Goal: Task Accomplishment & Management: Complete application form

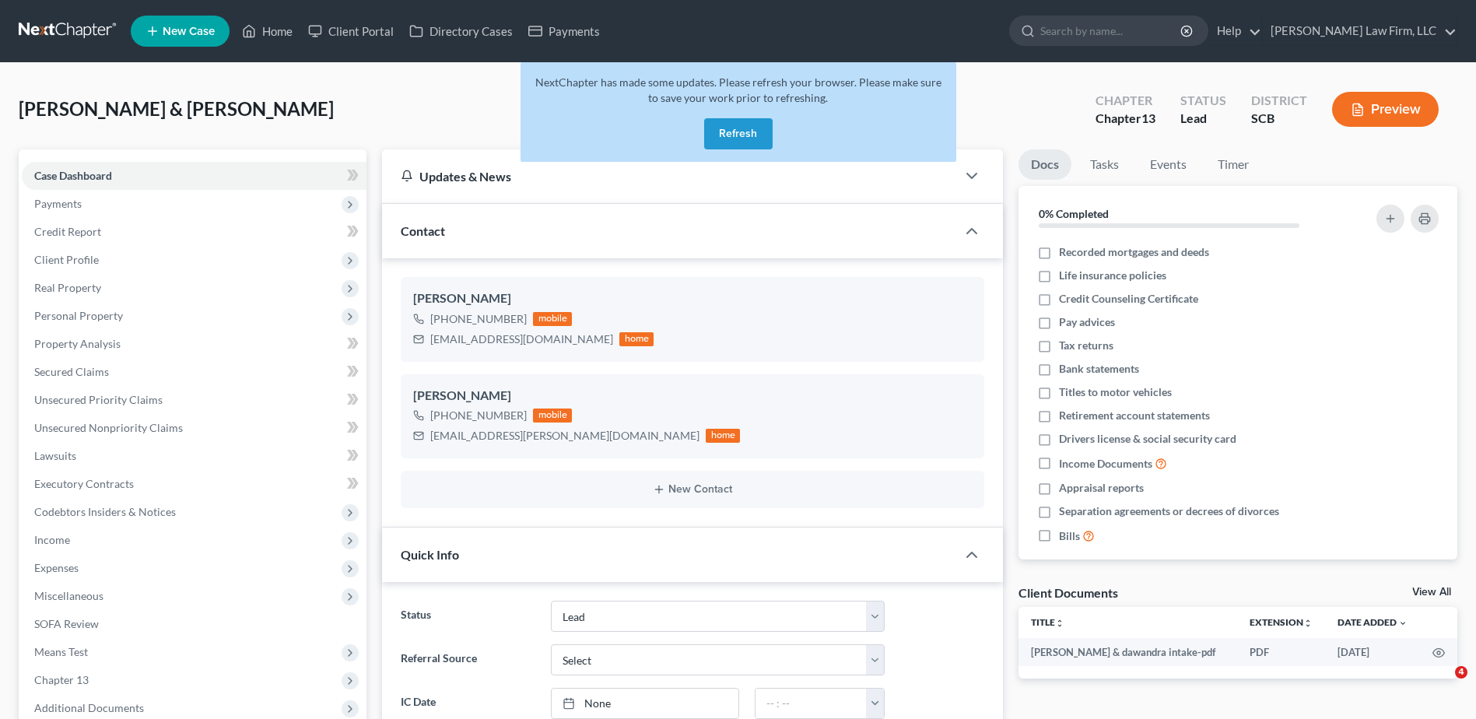
select select "4"
click at [743, 138] on button "Refresh" at bounding box center [738, 133] width 68 height 31
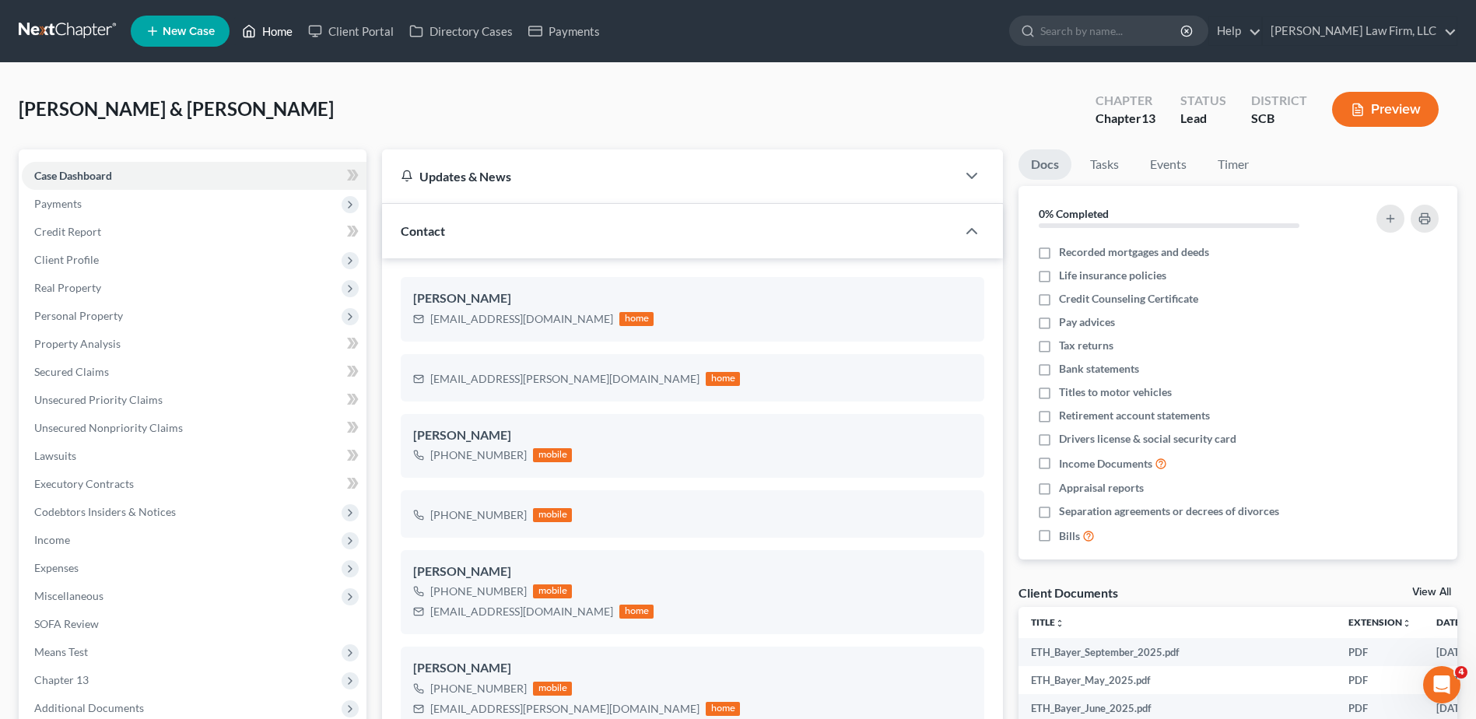
click at [273, 29] on link "Home" at bounding box center [267, 31] width 66 height 28
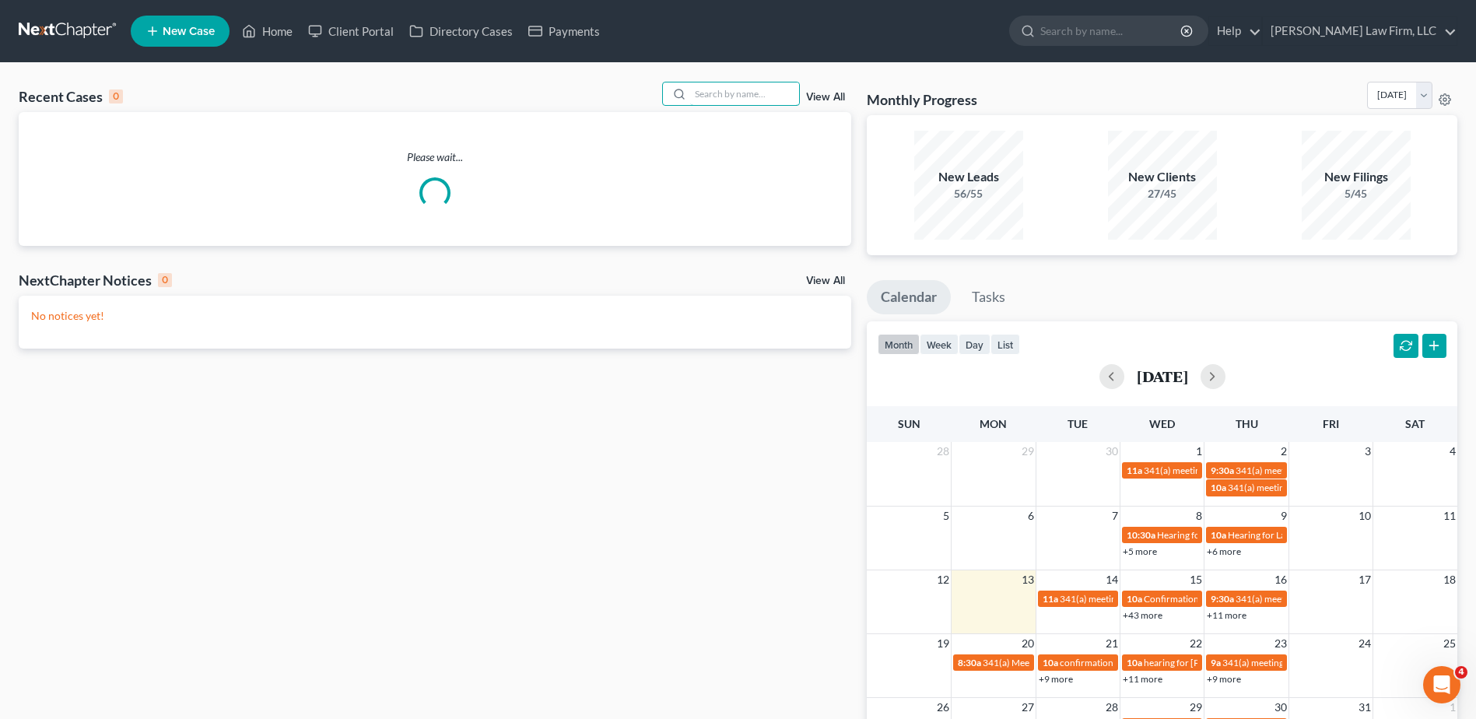
click at [713, 96] on input "search" at bounding box center [744, 93] width 109 height 23
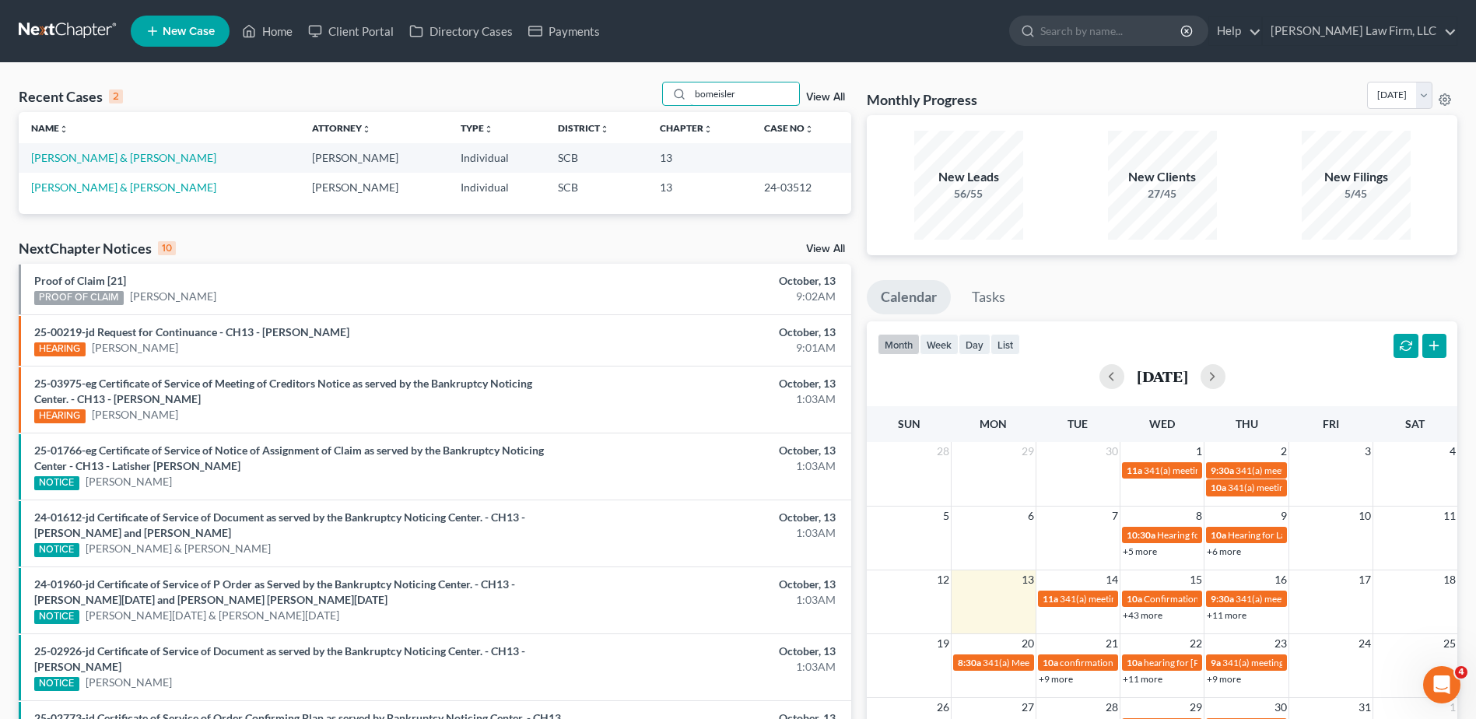
type input "bomeisler"
click at [140, 160] on link "Bomeisler, Darrell & Gina" at bounding box center [123, 157] width 185 height 13
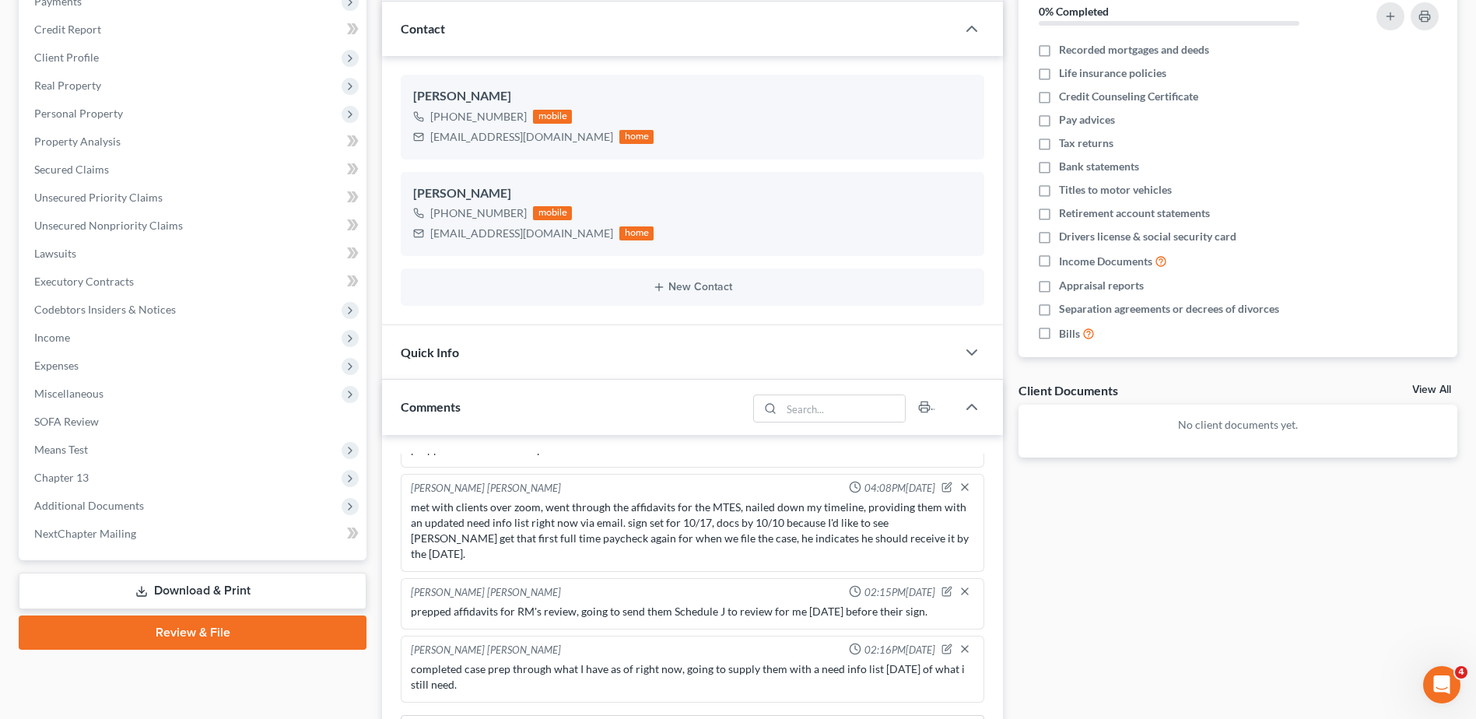
scroll to position [233, 0]
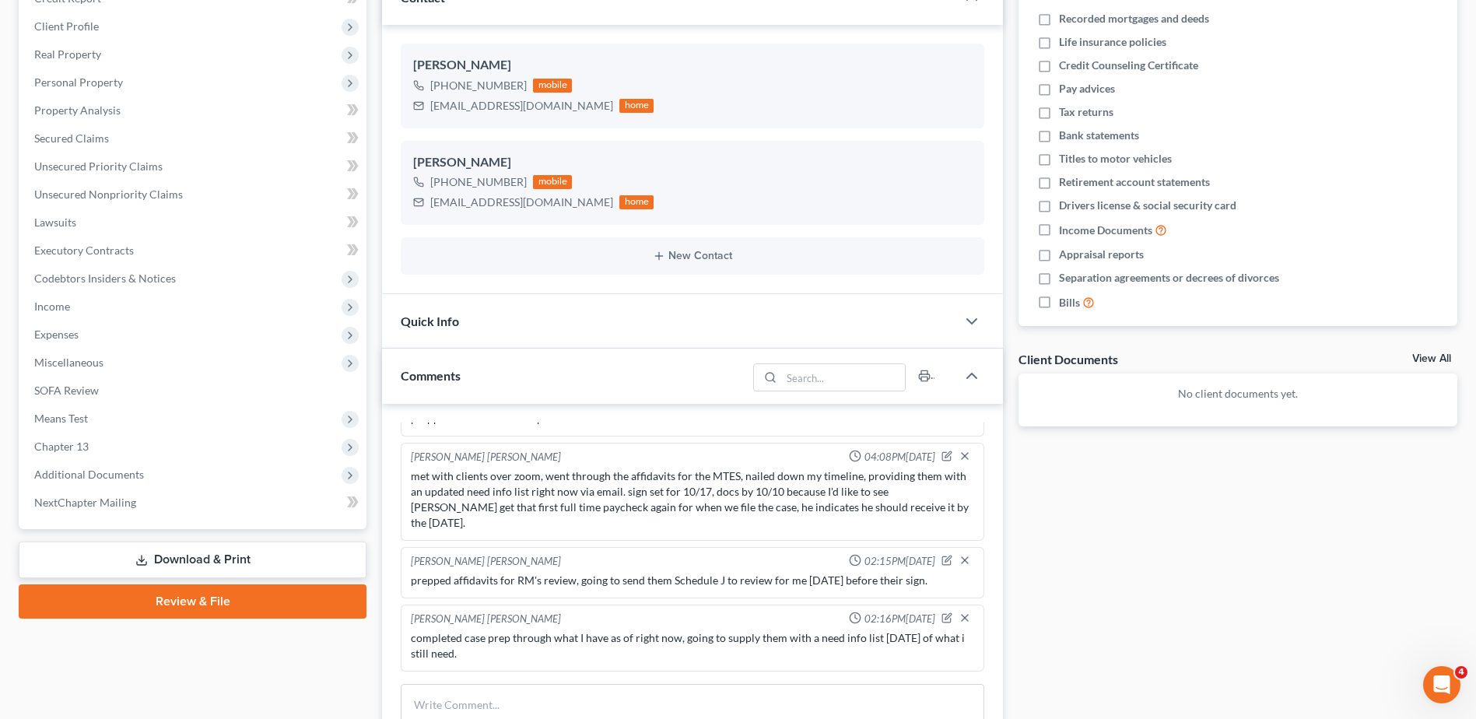
click at [84, 336] on span "Expenses" at bounding box center [194, 334] width 345 height 28
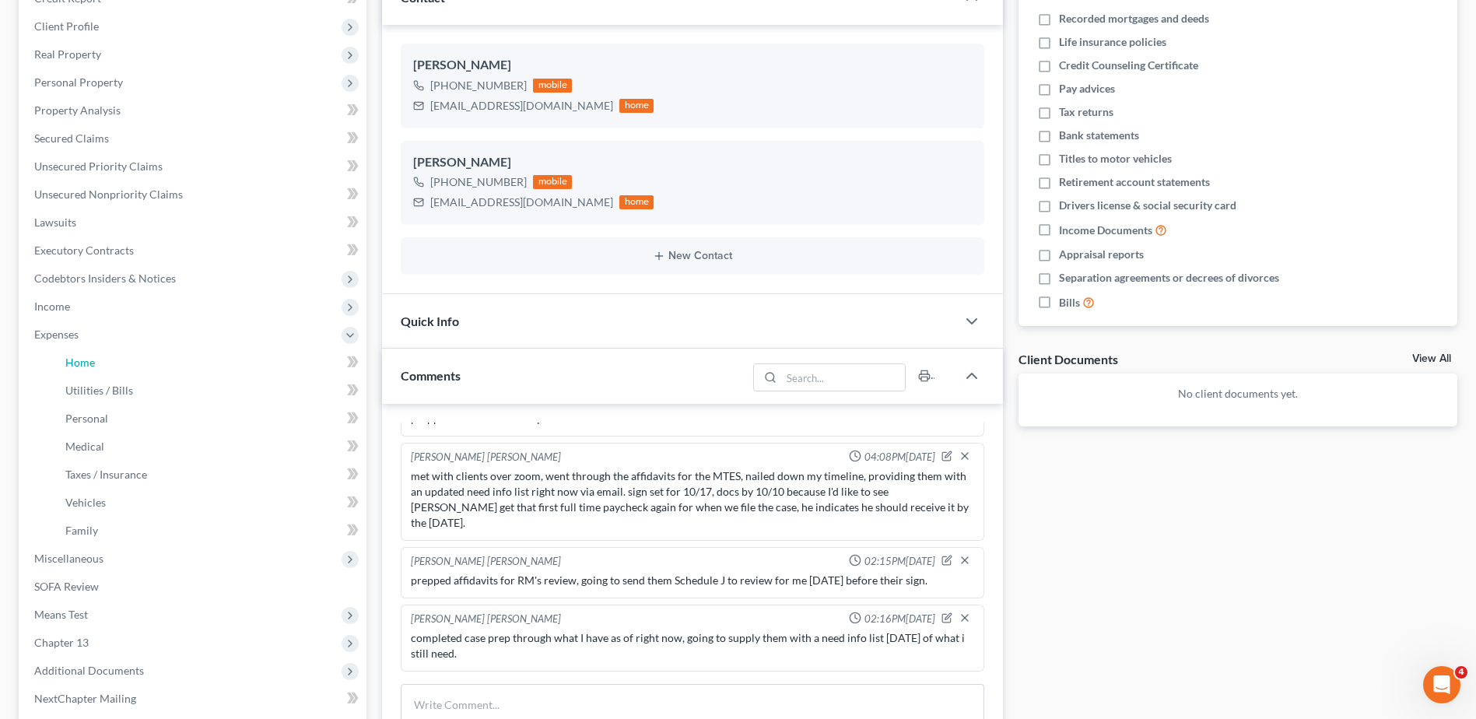
click at [88, 359] on span "Home" at bounding box center [80, 361] width 30 height 13
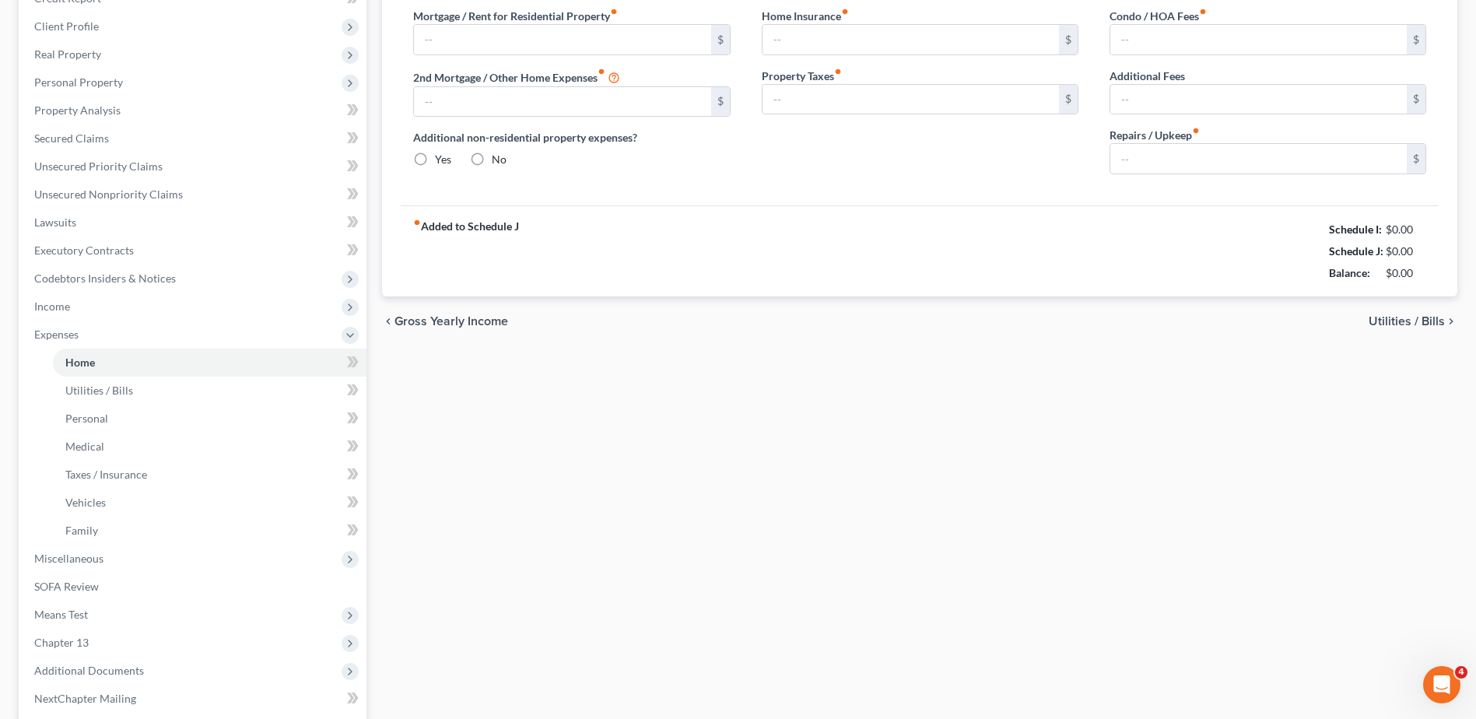
scroll to position [9, 0]
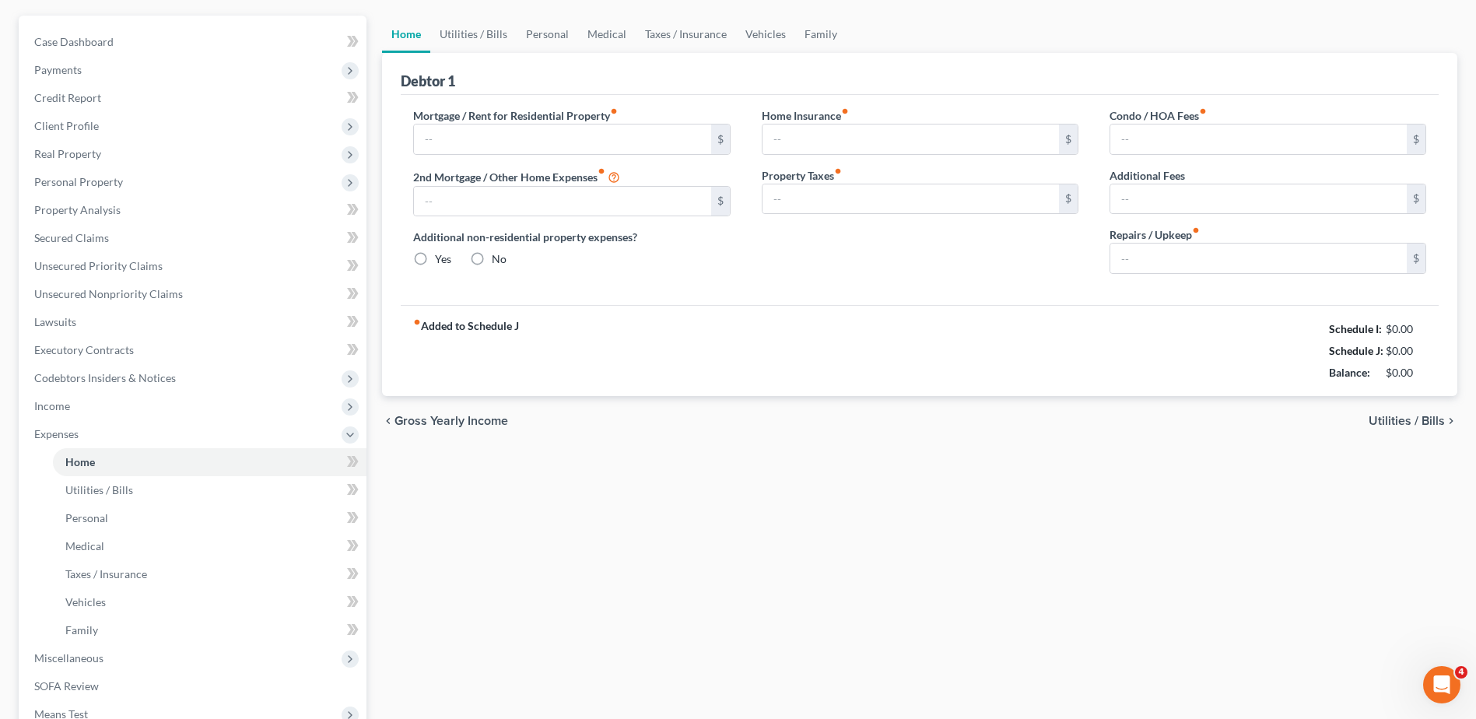
type input "0.00"
radio input "true"
type input "0.00"
type input "17.00"
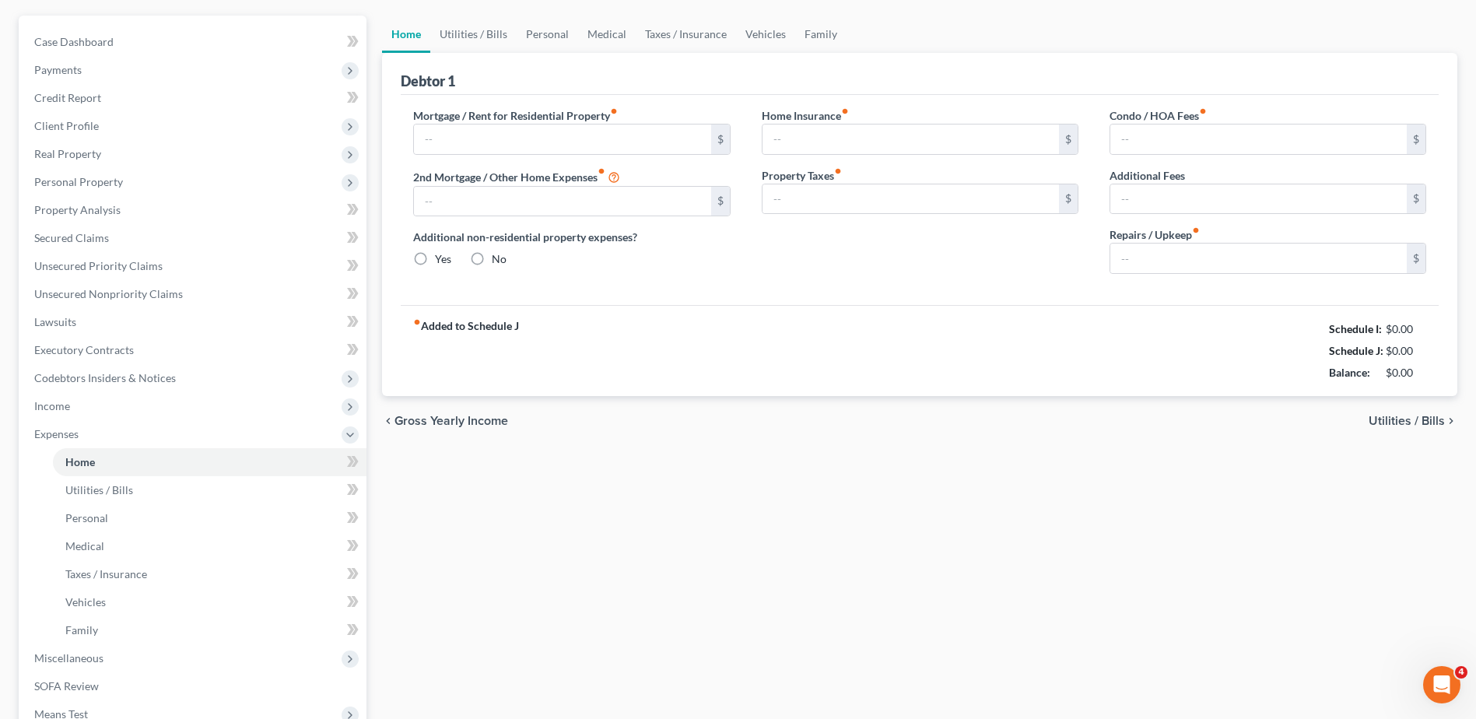
type input "0.00"
type input "150.00"
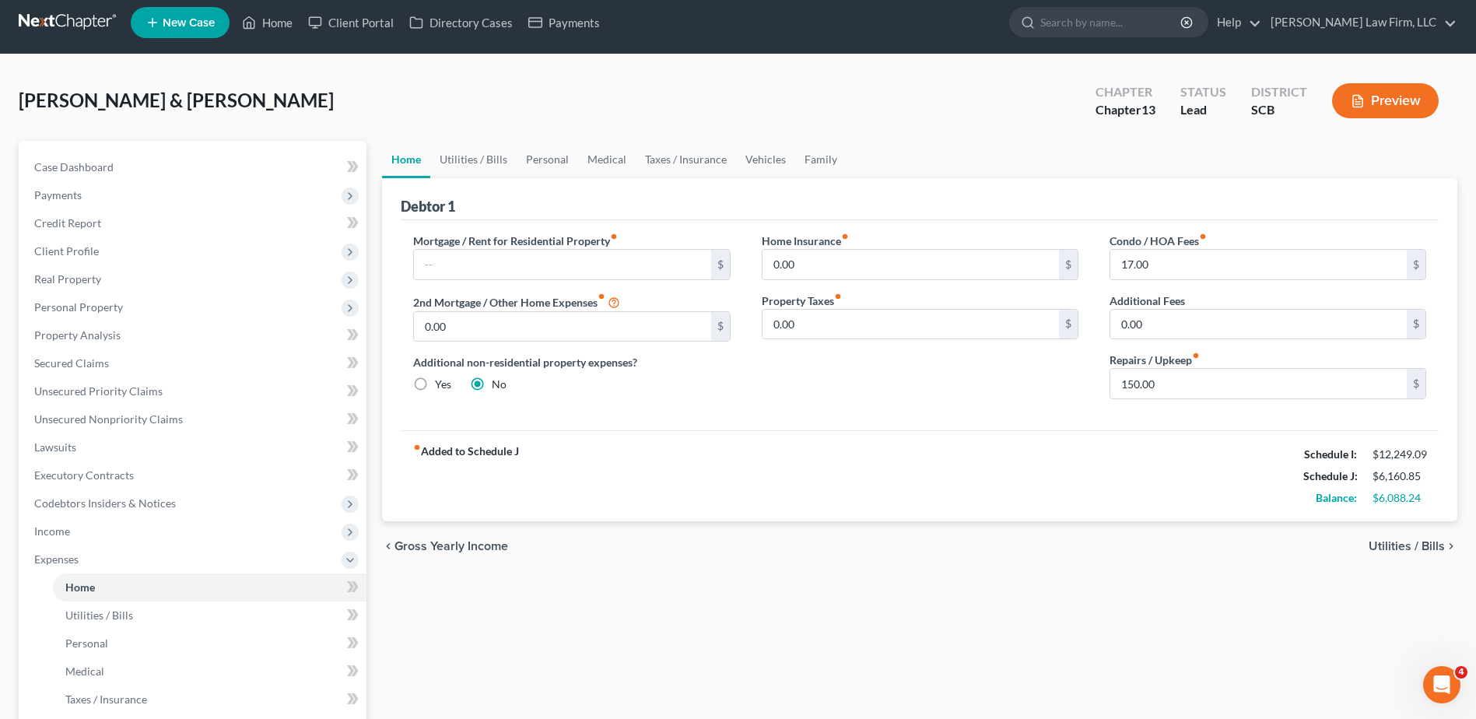
scroll to position [0, 0]
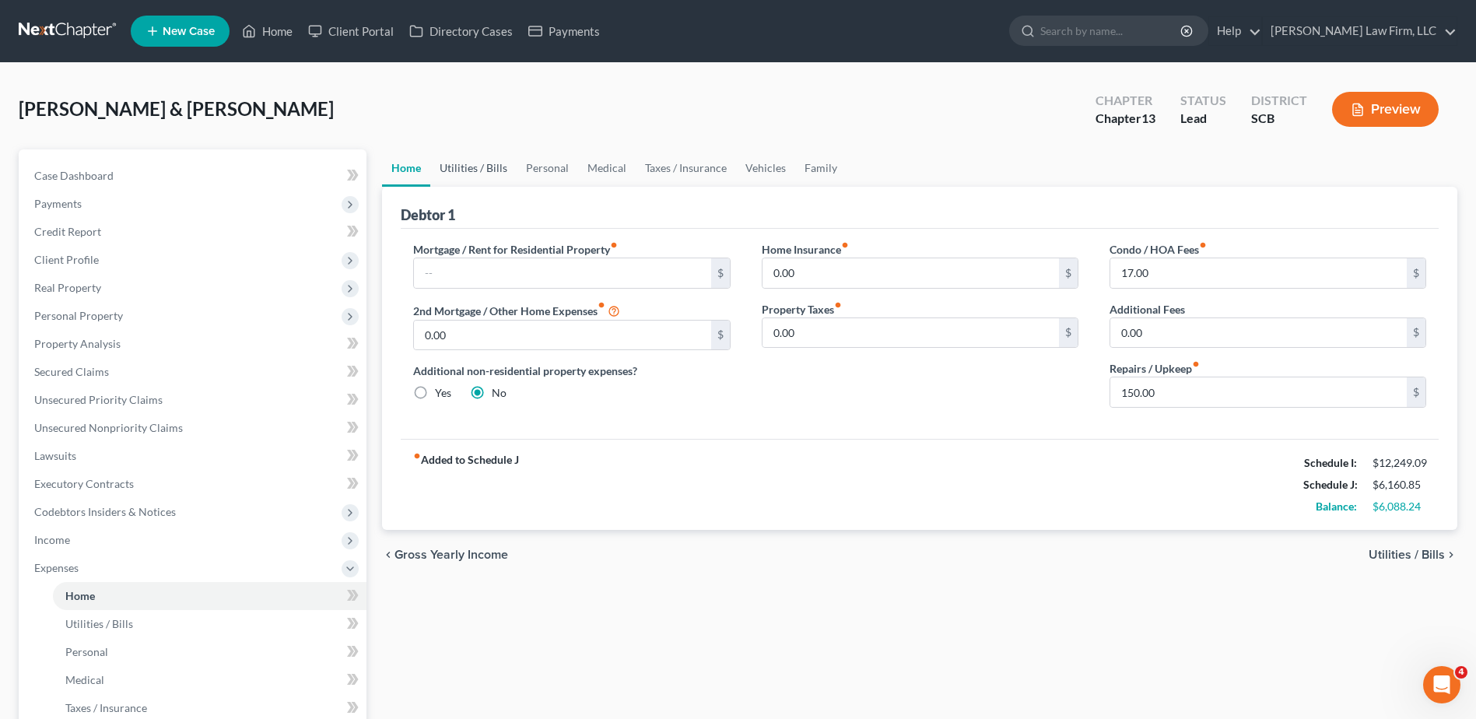
click at [487, 171] on link "Utilities / Bills" at bounding box center [473, 167] width 86 height 37
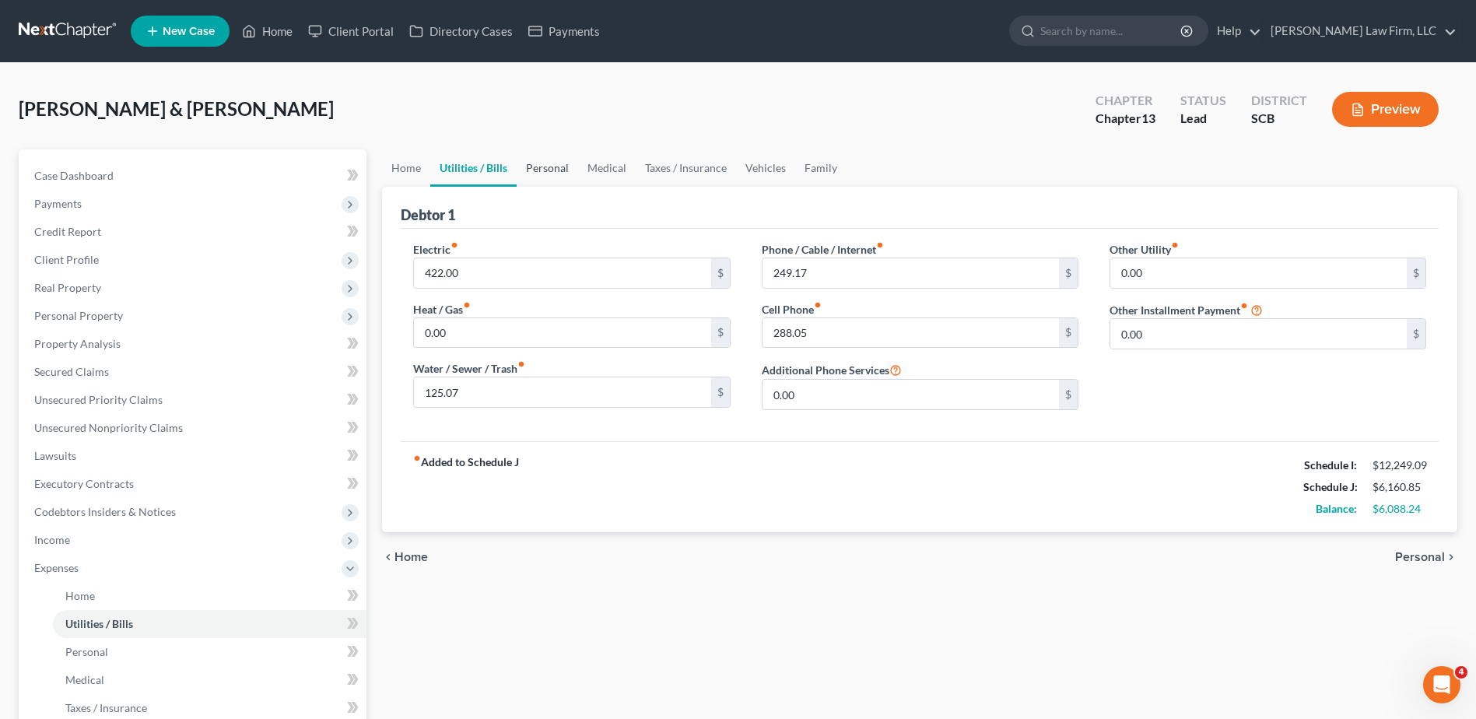
click at [555, 169] on link "Personal" at bounding box center [546, 167] width 61 height 37
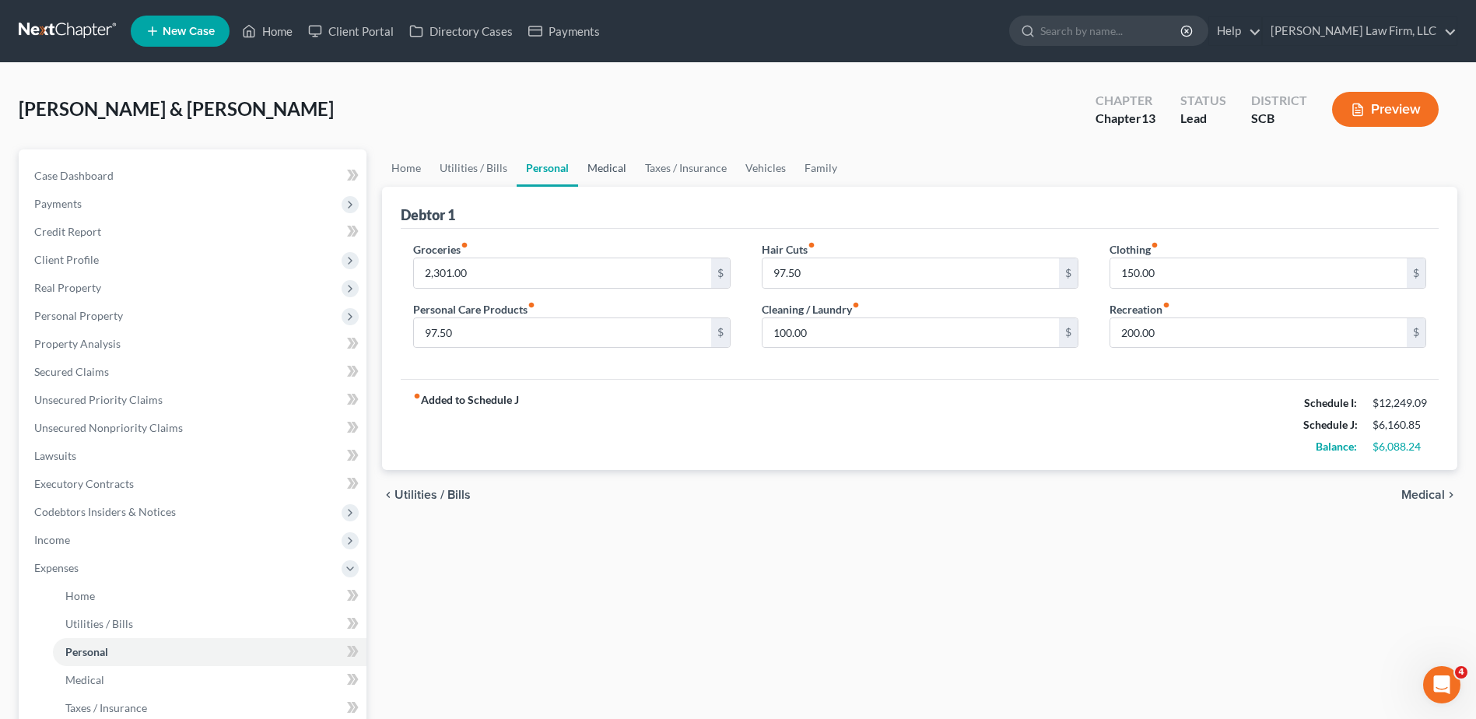
click at [593, 165] on link "Medical" at bounding box center [607, 167] width 58 height 37
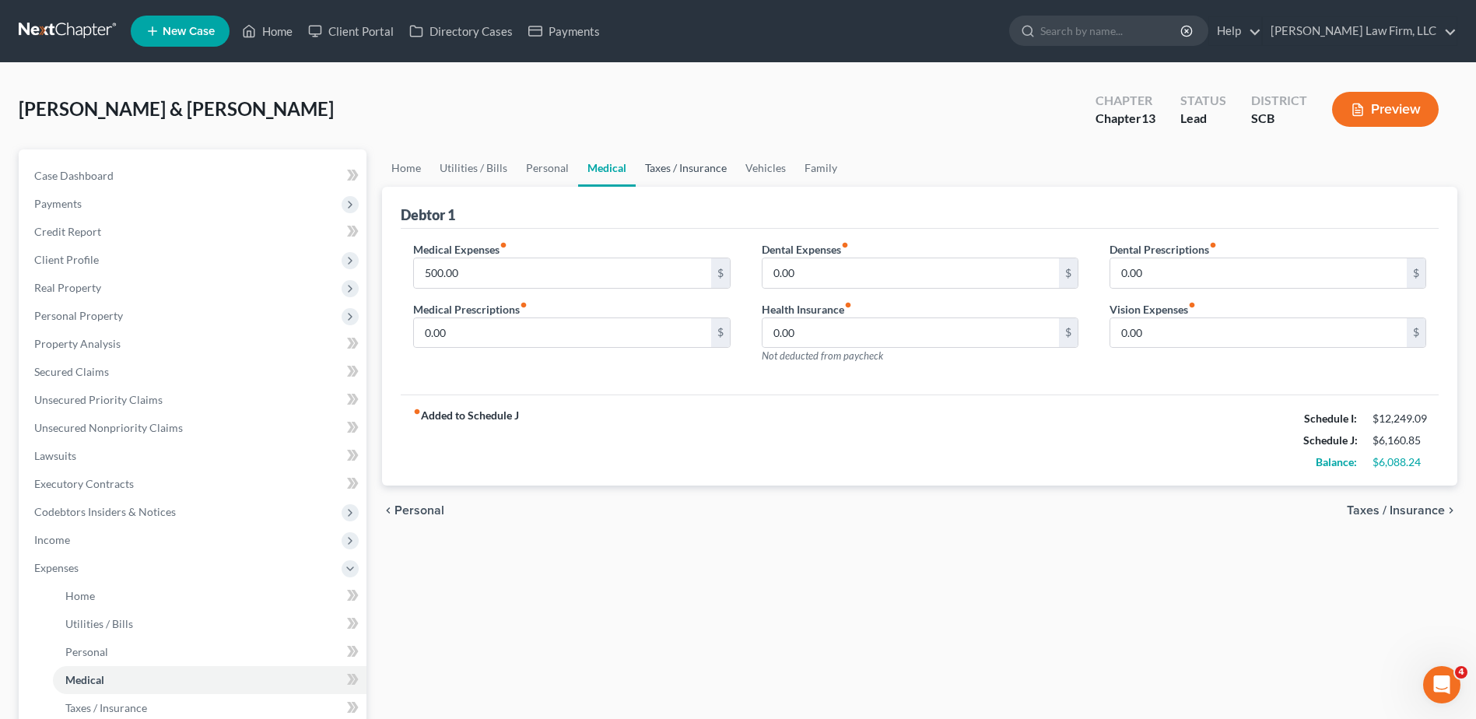
click at [678, 163] on link "Taxes / Insurance" at bounding box center [686, 167] width 100 height 37
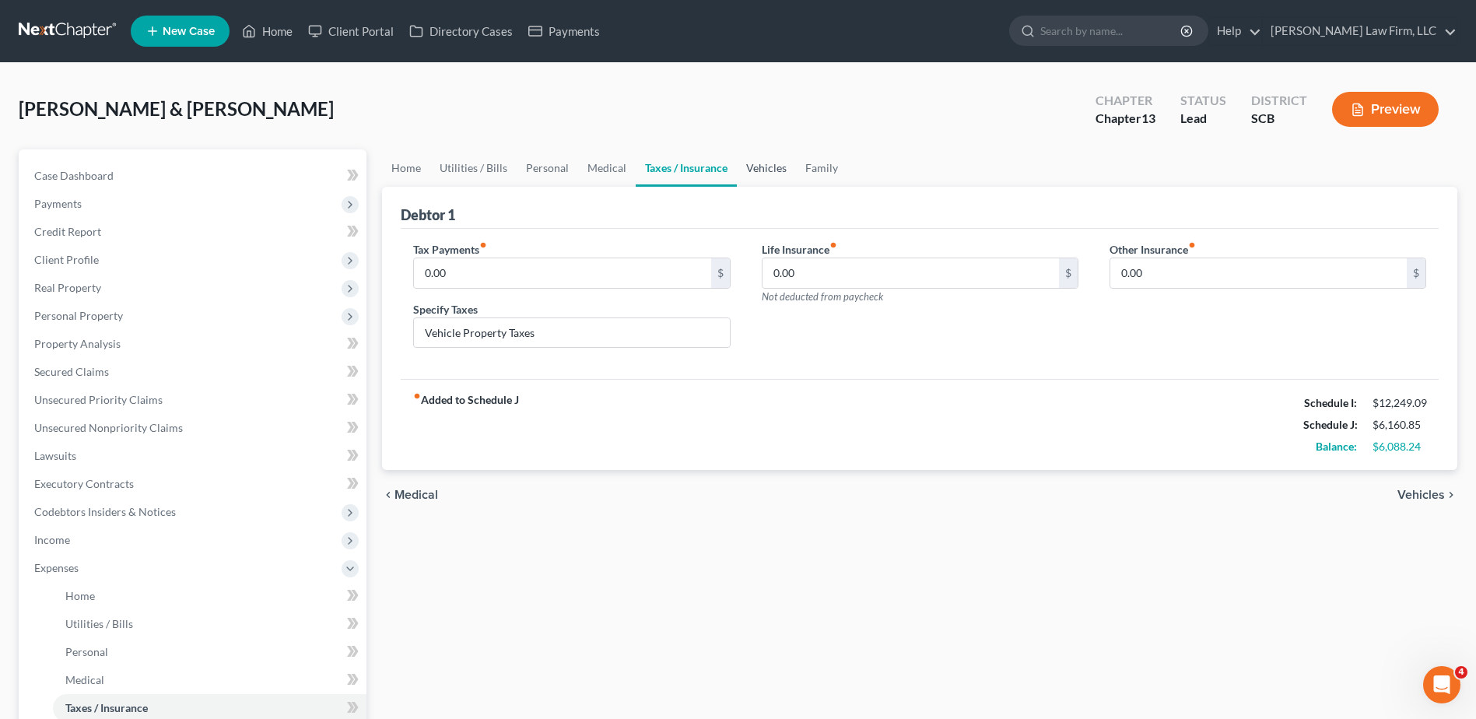
click at [765, 164] on link "Vehicles" at bounding box center [766, 167] width 59 height 37
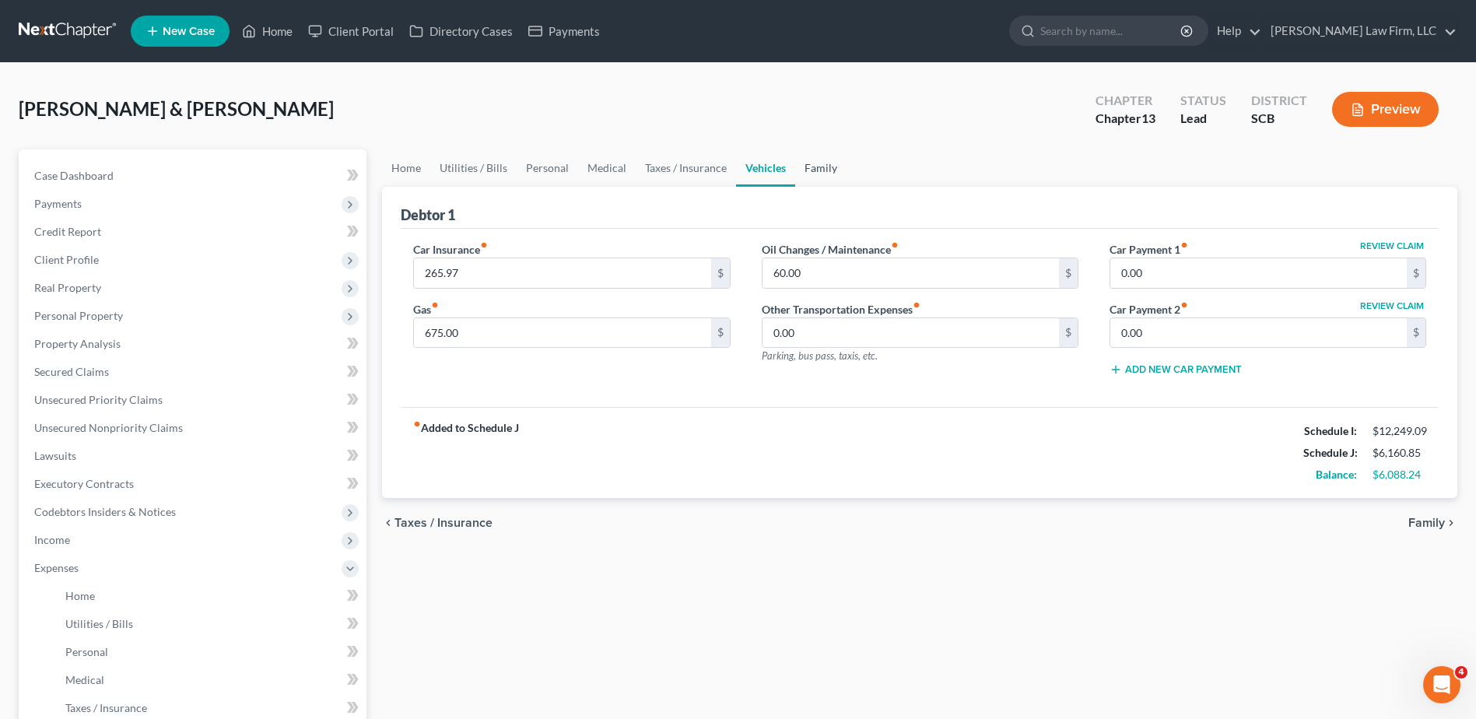
click at [798, 163] on link "Family" at bounding box center [820, 167] width 51 height 37
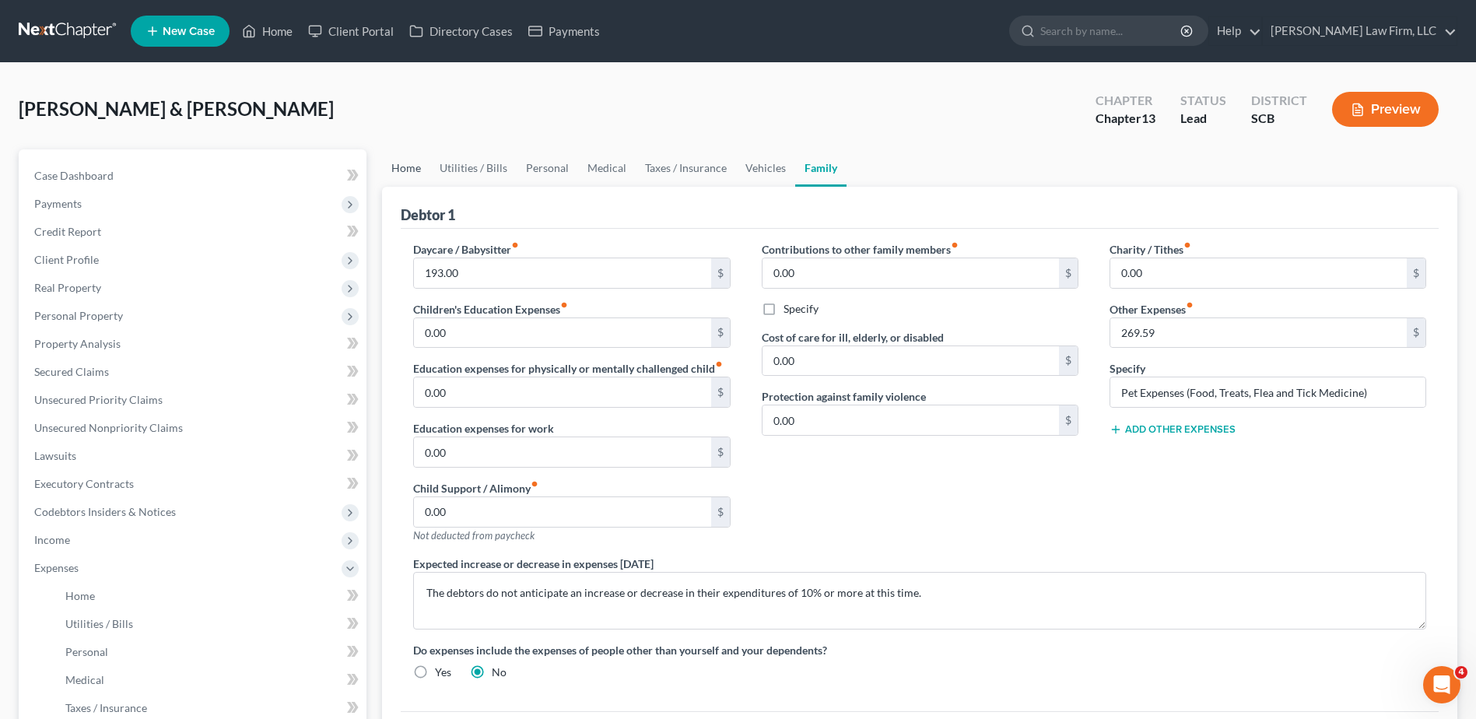
click at [412, 169] on link "Home" at bounding box center [406, 167] width 48 height 37
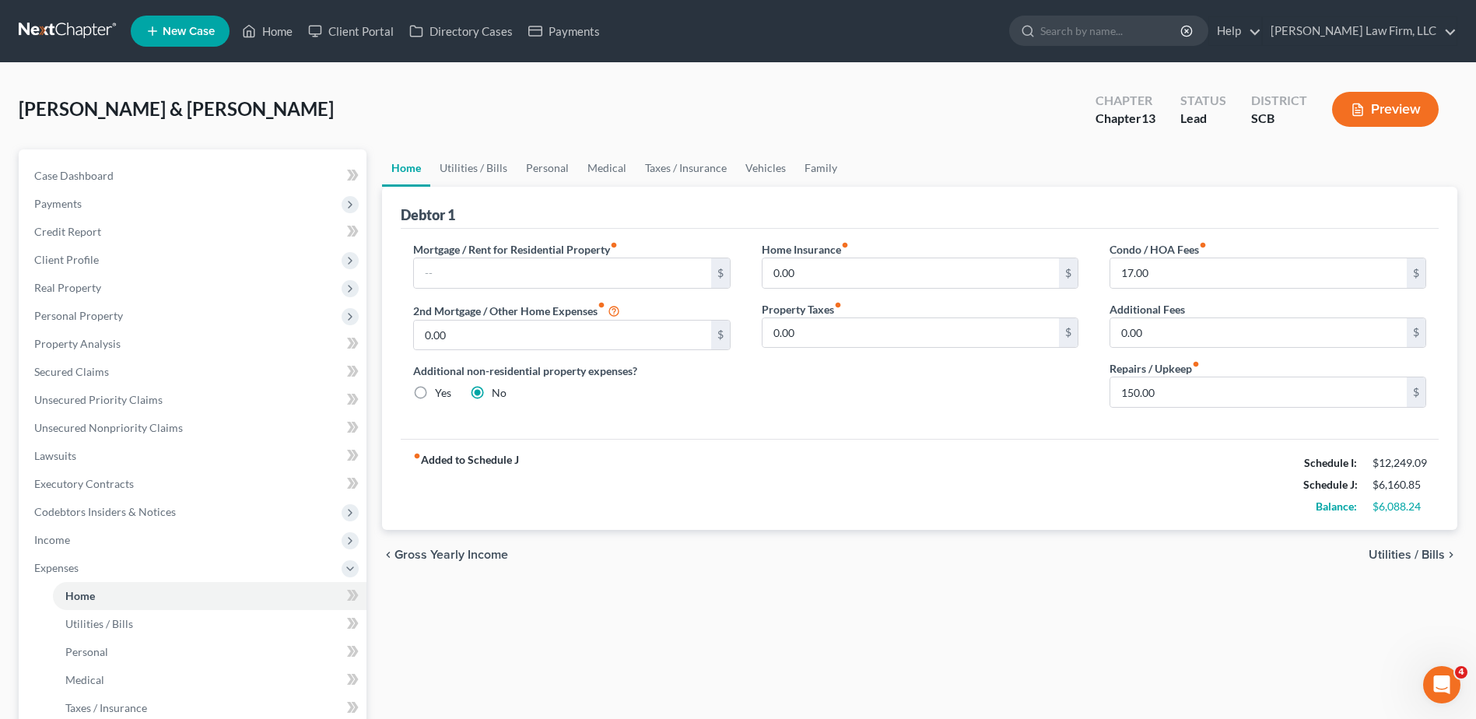
click at [1401, 103] on button "Preview" at bounding box center [1385, 109] width 107 height 35
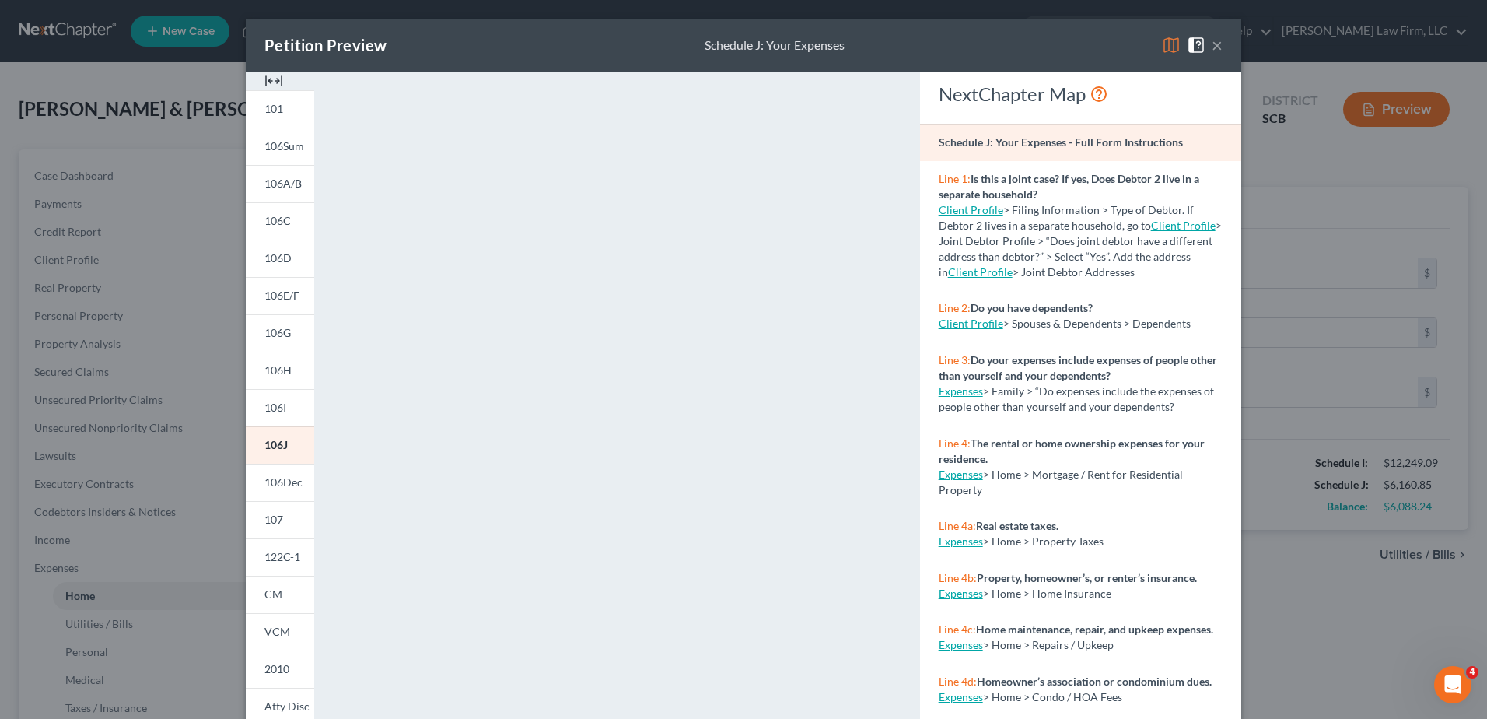
click at [264, 411] on span "106I" at bounding box center [275, 407] width 22 height 13
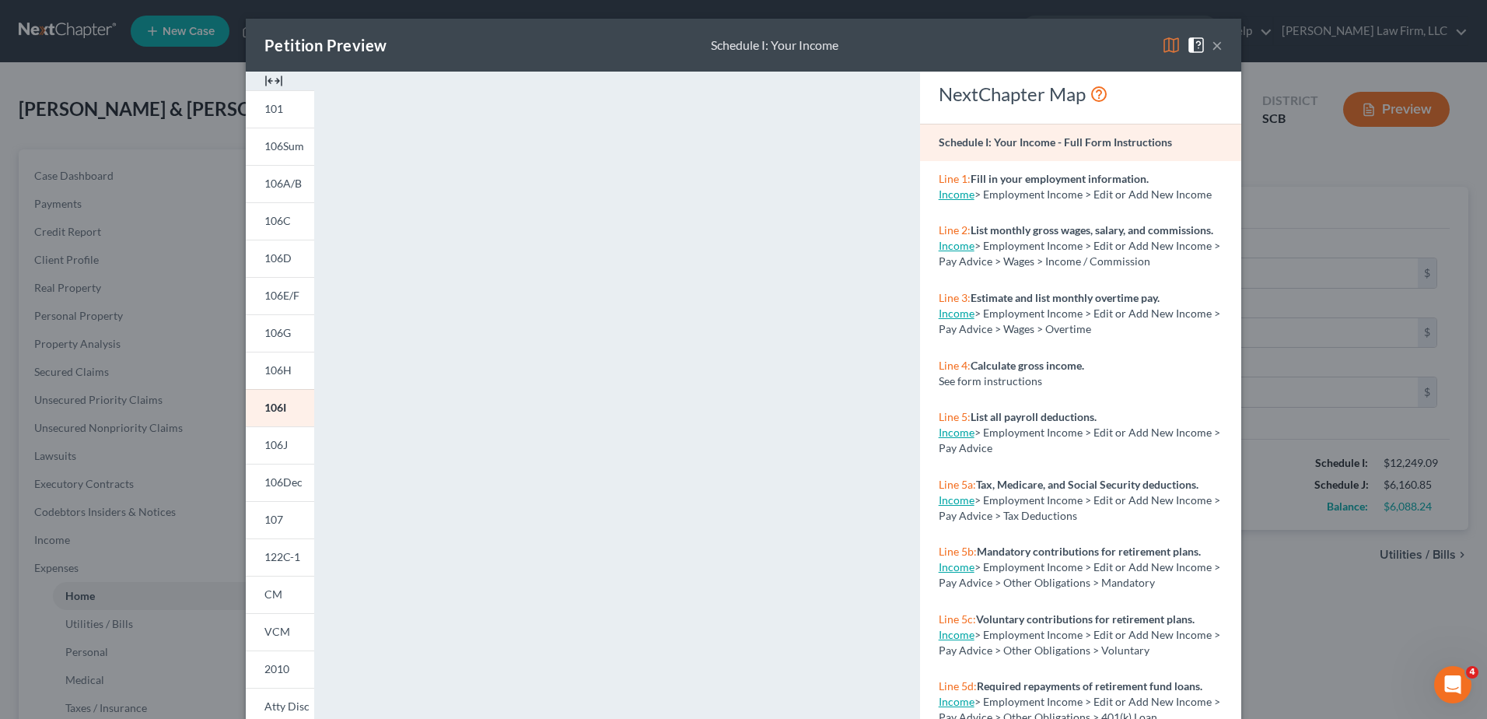
click at [1212, 44] on button "×" at bounding box center [1217, 45] width 11 height 19
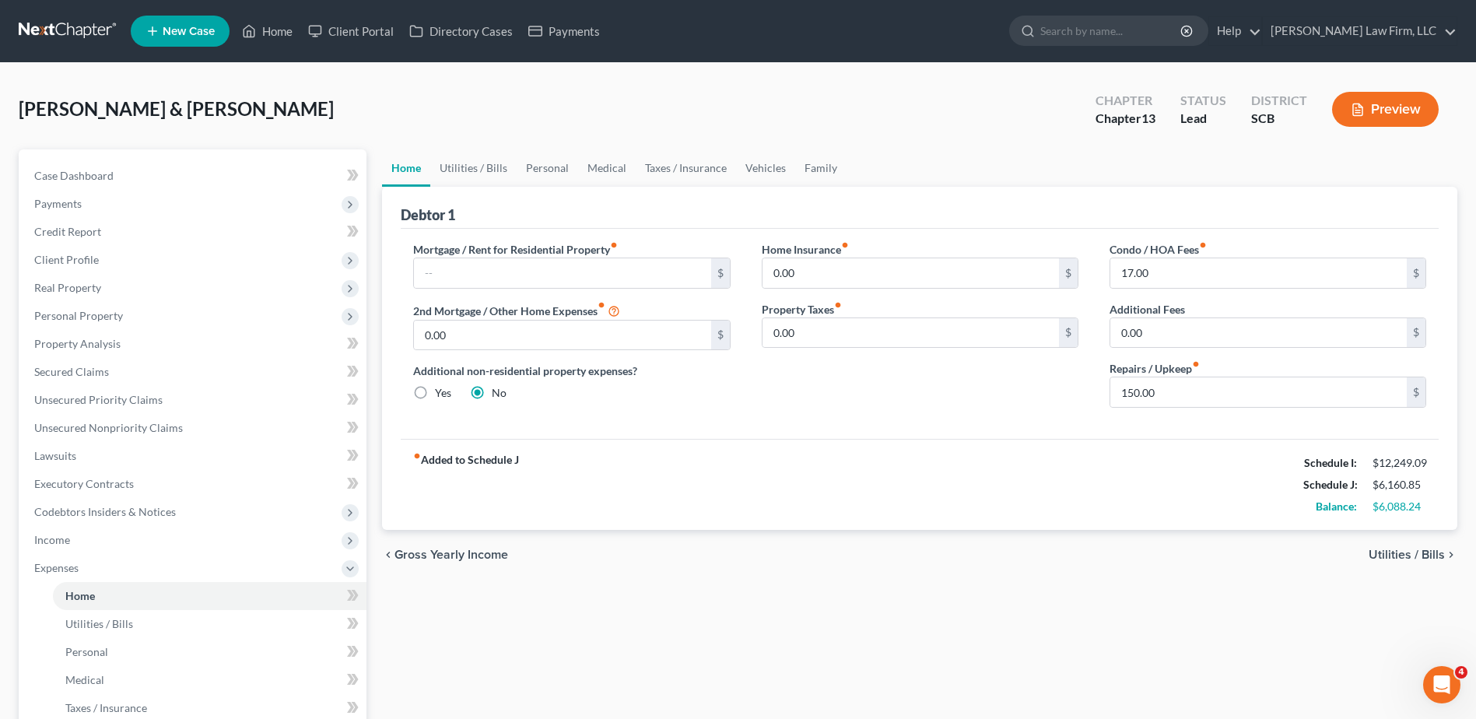
click at [170, 545] on span "Income" at bounding box center [194, 540] width 345 height 28
click at [164, 568] on link "Employment Income" at bounding box center [209, 568] width 313 height 28
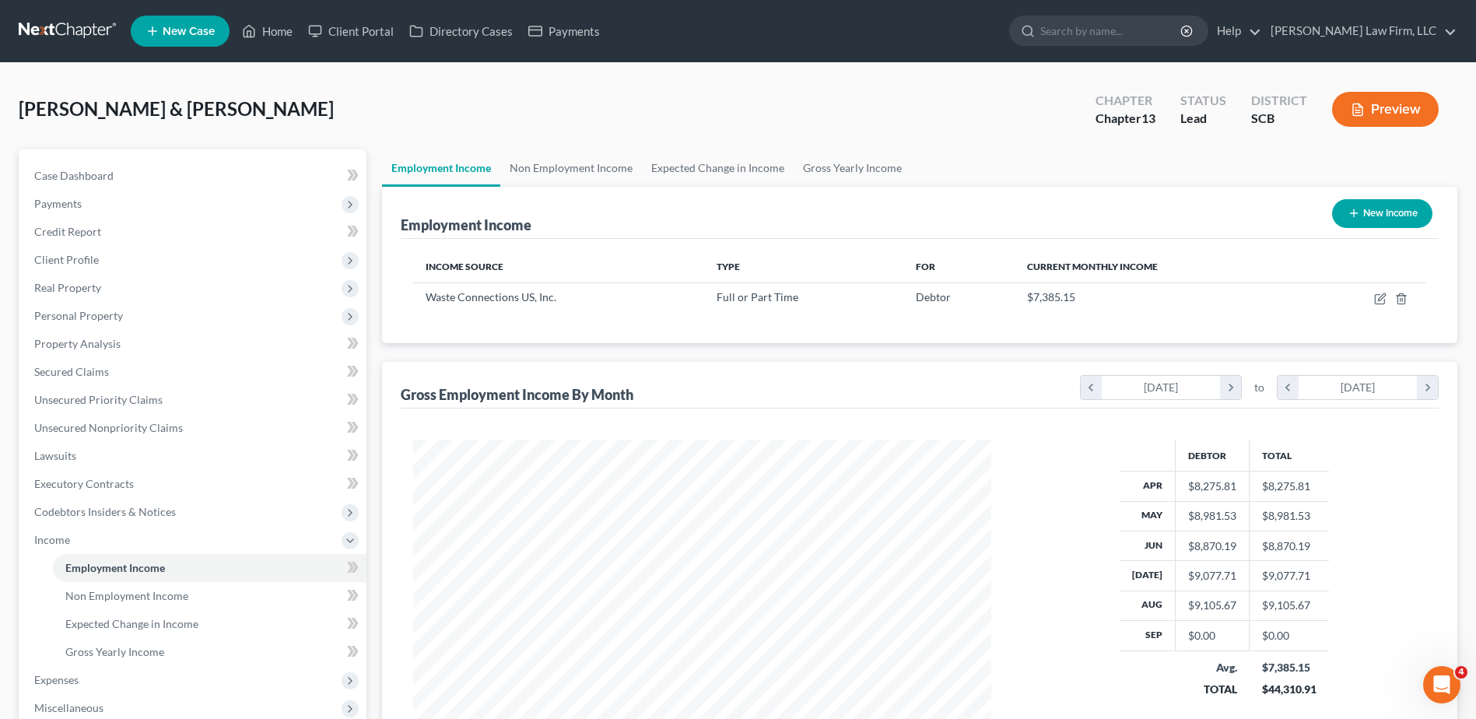
scroll to position [289, 608]
click at [566, 171] on link "Non Employment Income" at bounding box center [571, 167] width 142 height 37
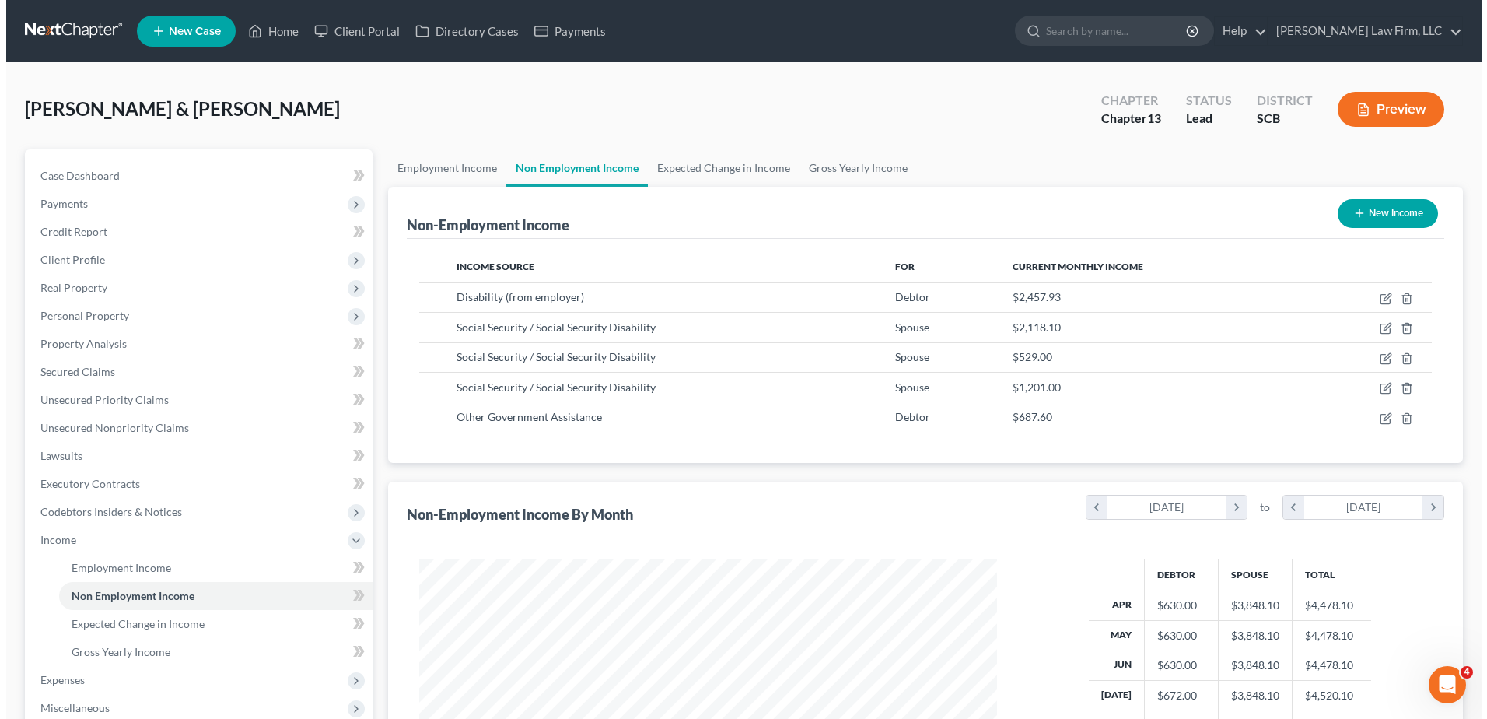
scroll to position [289, 608]
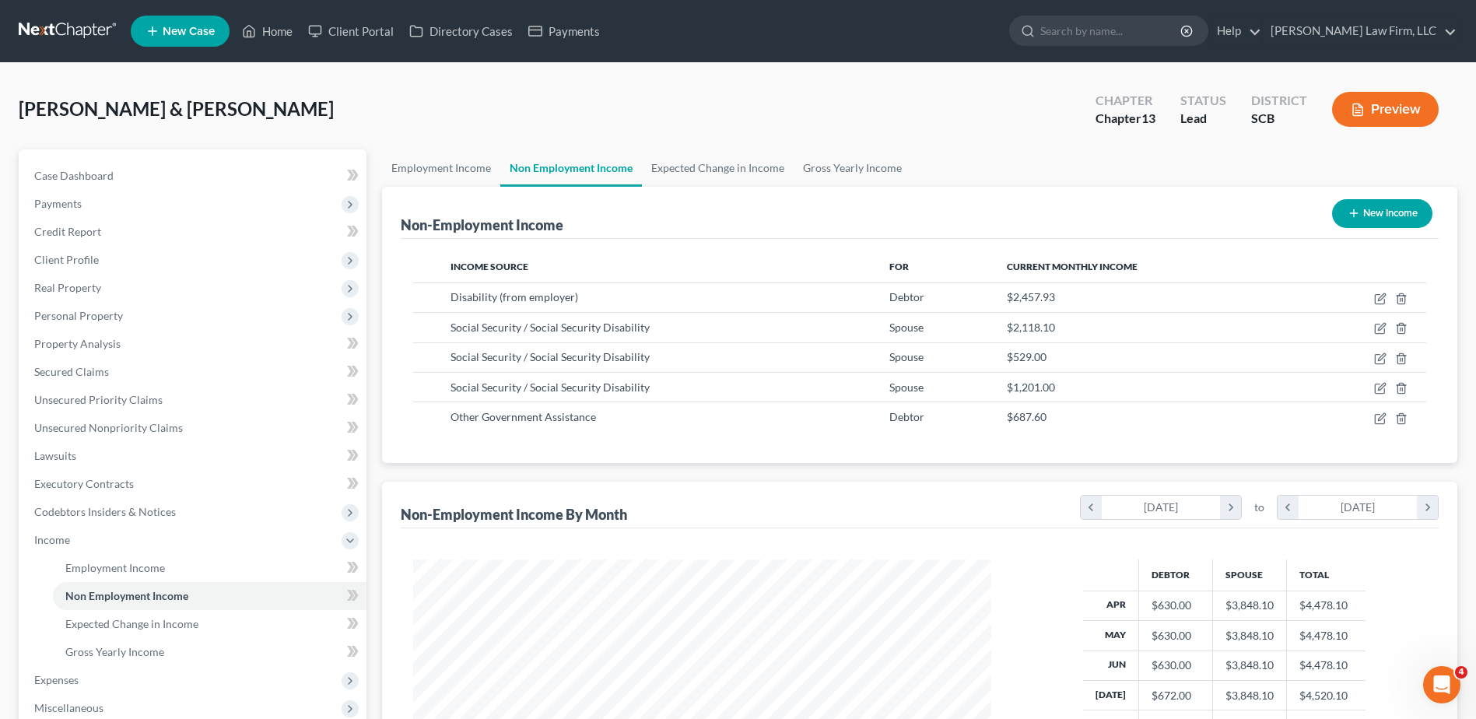
click at [1405, 105] on button "Preview" at bounding box center [1385, 109] width 107 height 35
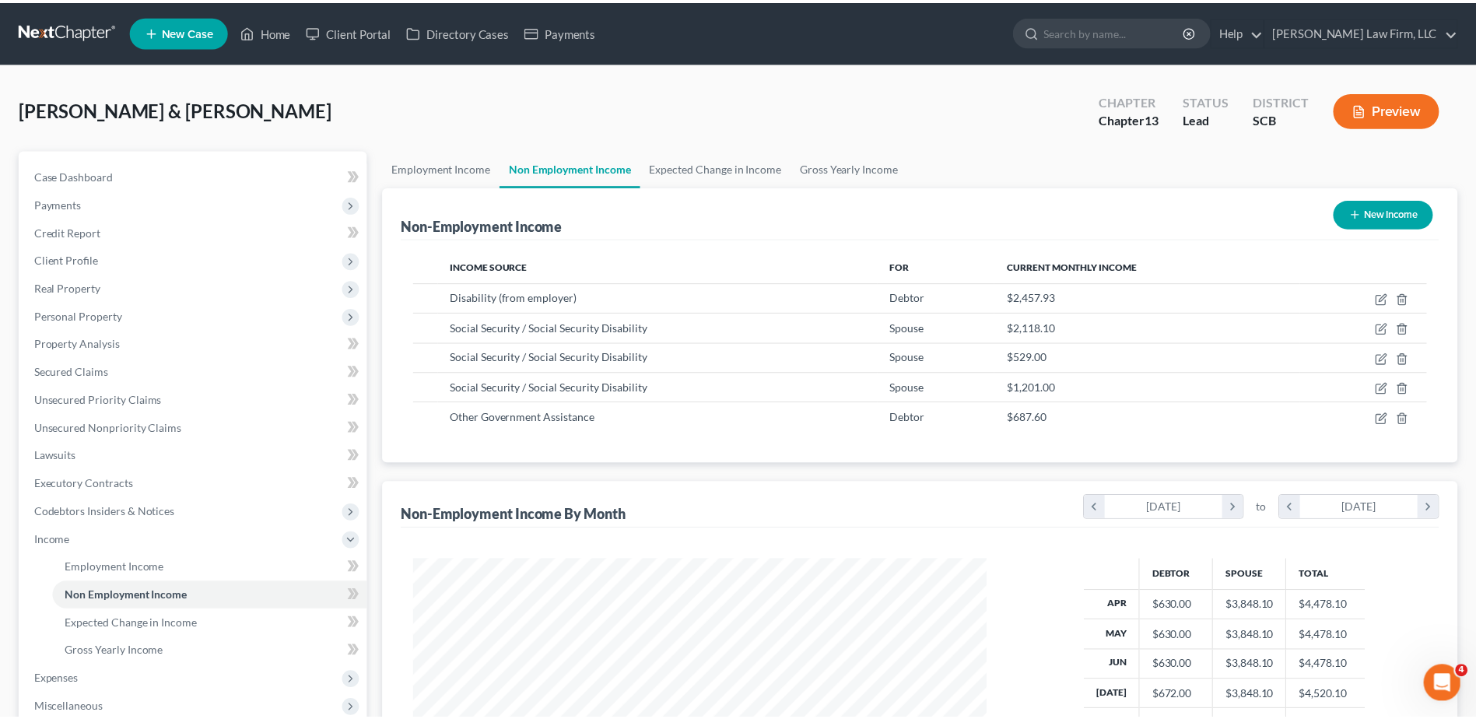
scroll to position [291, 615]
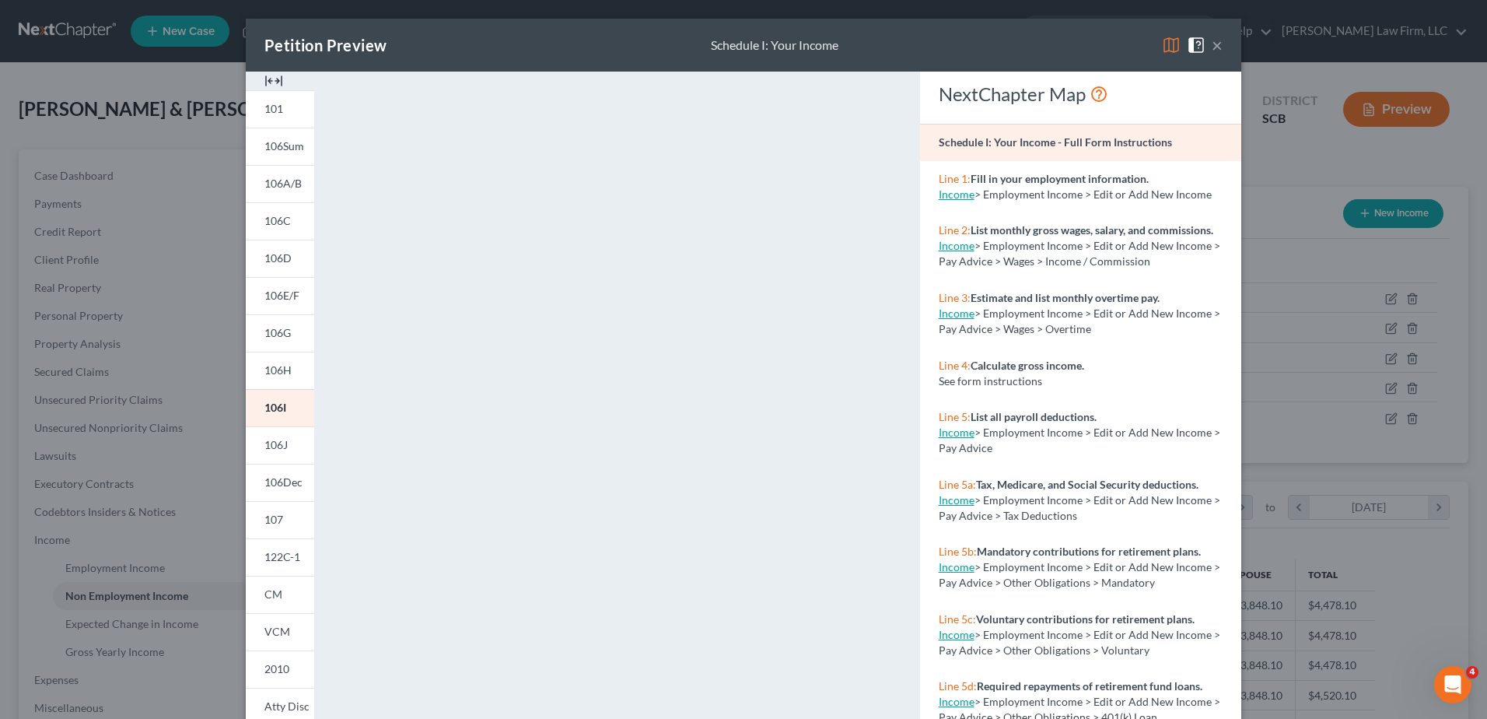
click at [1212, 43] on button "×" at bounding box center [1217, 45] width 11 height 19
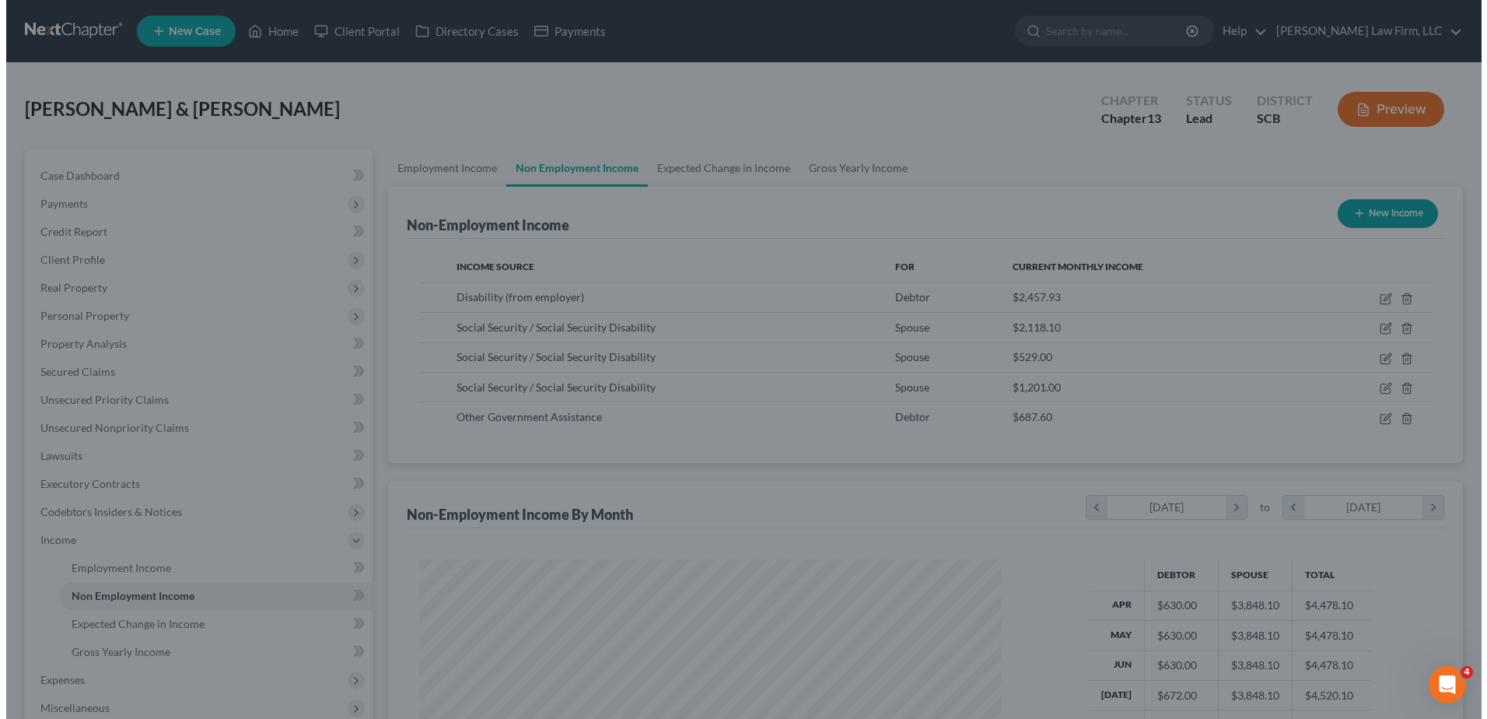
scroll to position [777560, 777240]
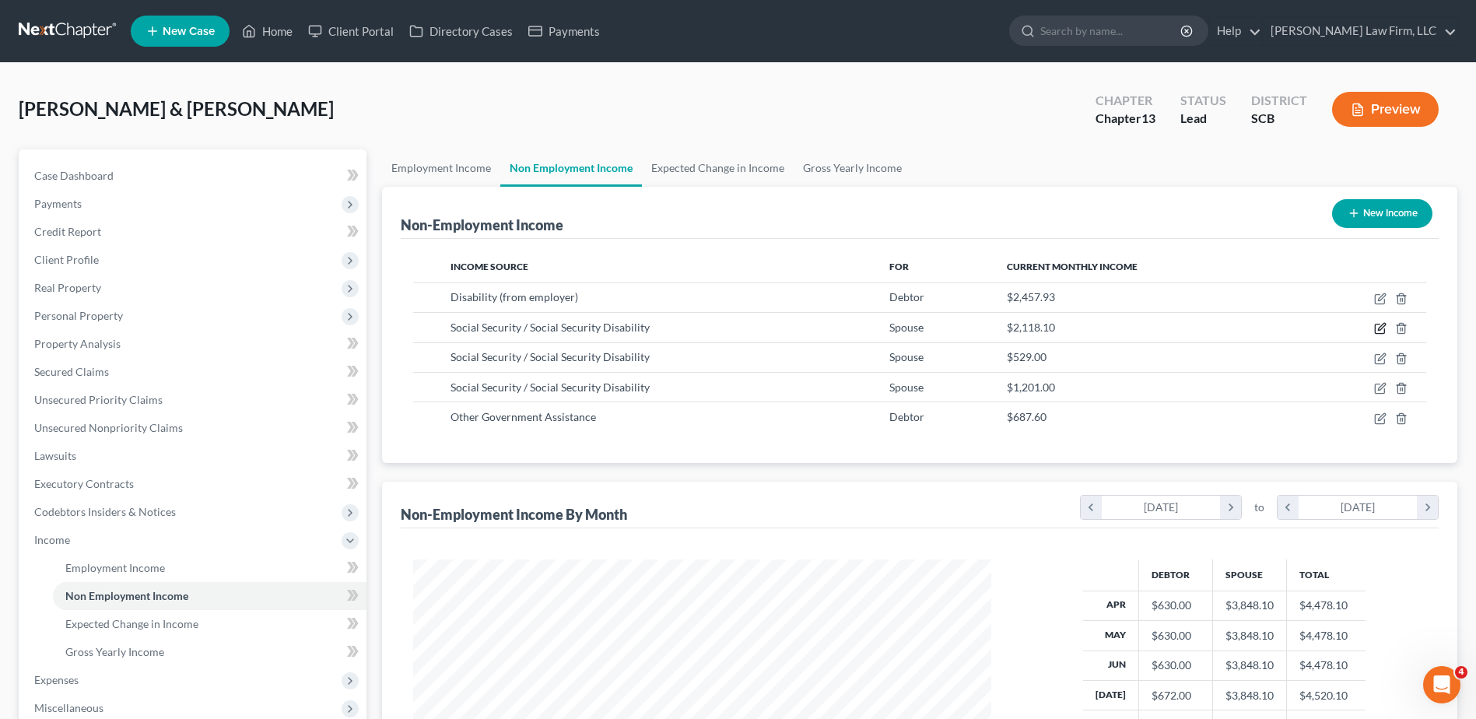
click at [1383, 328] on icon "button" at bounding box center [1380, 328] width 12 height 12
select select "4"
select select "0"
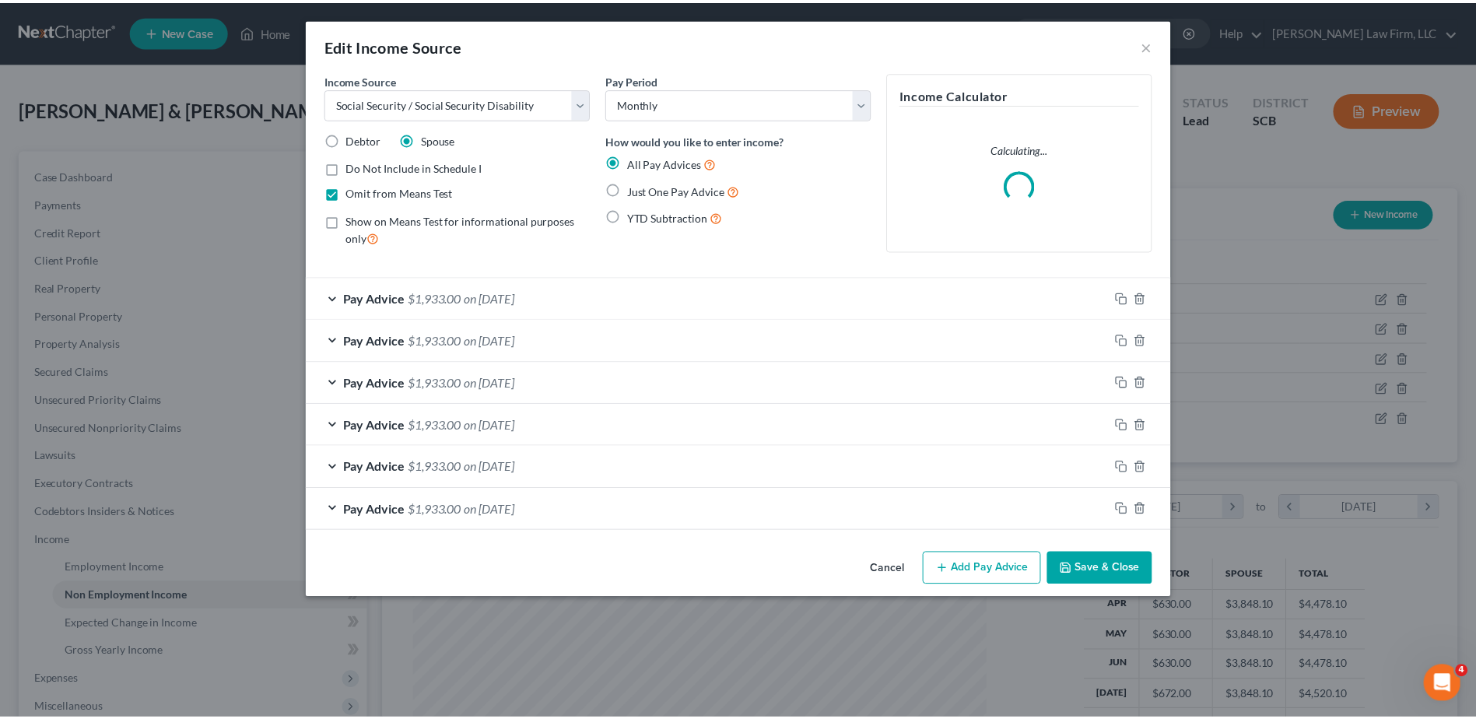
scroll to position [291, 615]
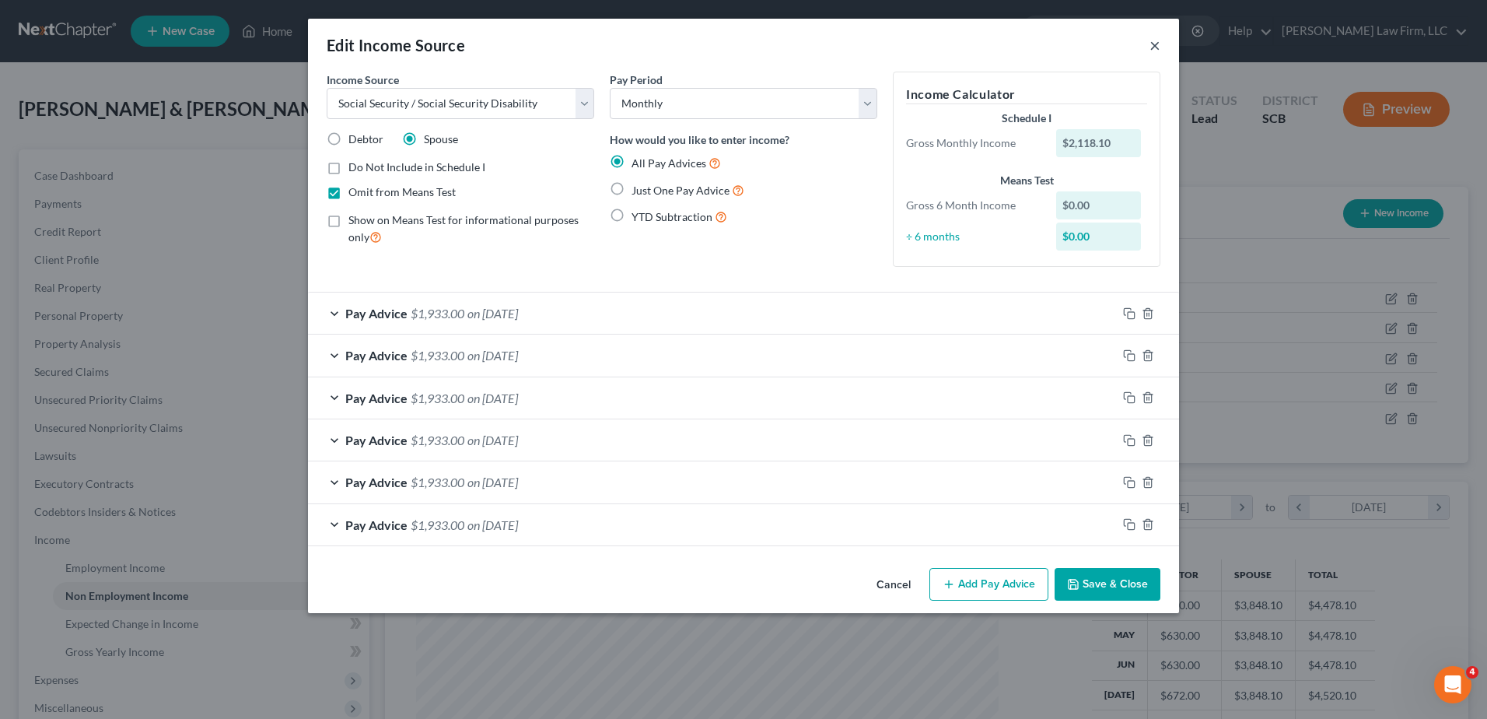
click at [1158, 49] on button "×" at bounding box center [1155, 45] width 11 height 19
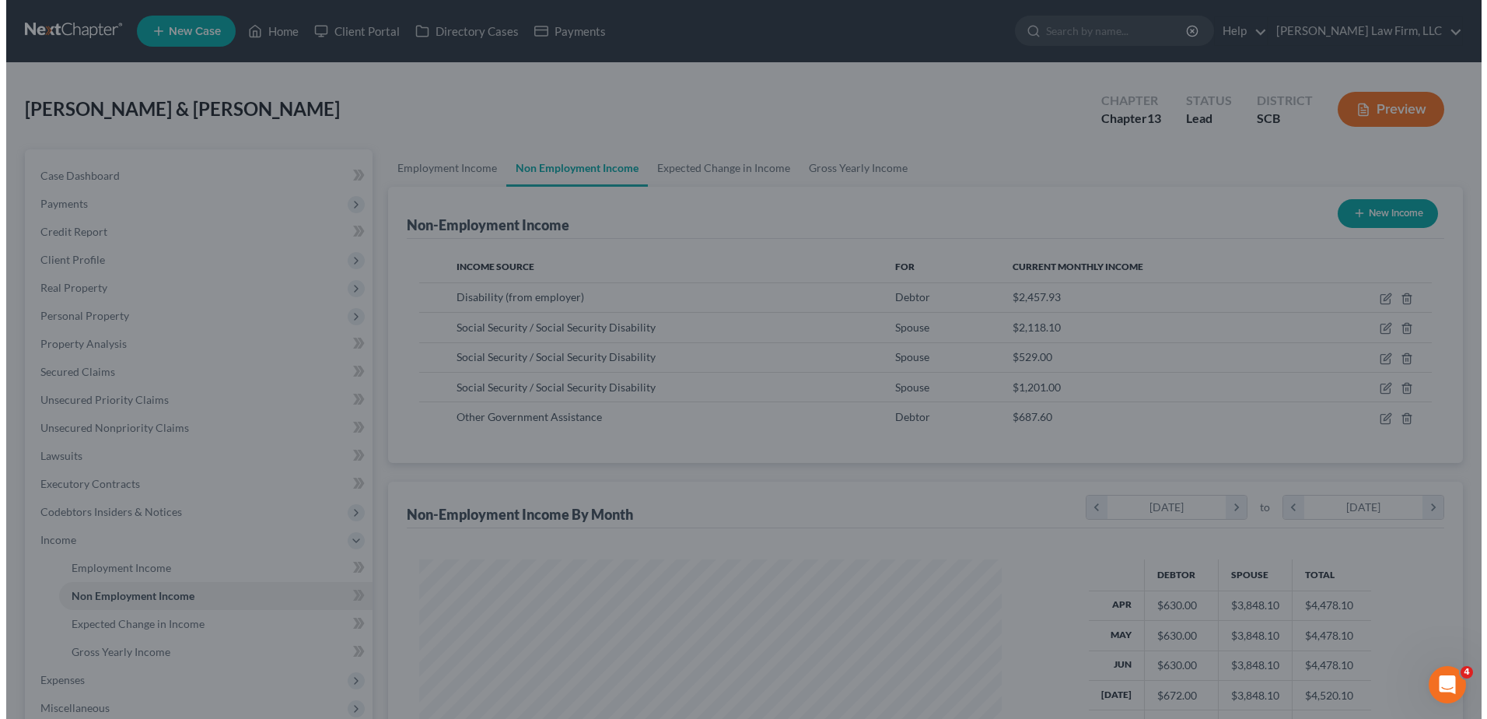
scroll to position [777560, 777240]
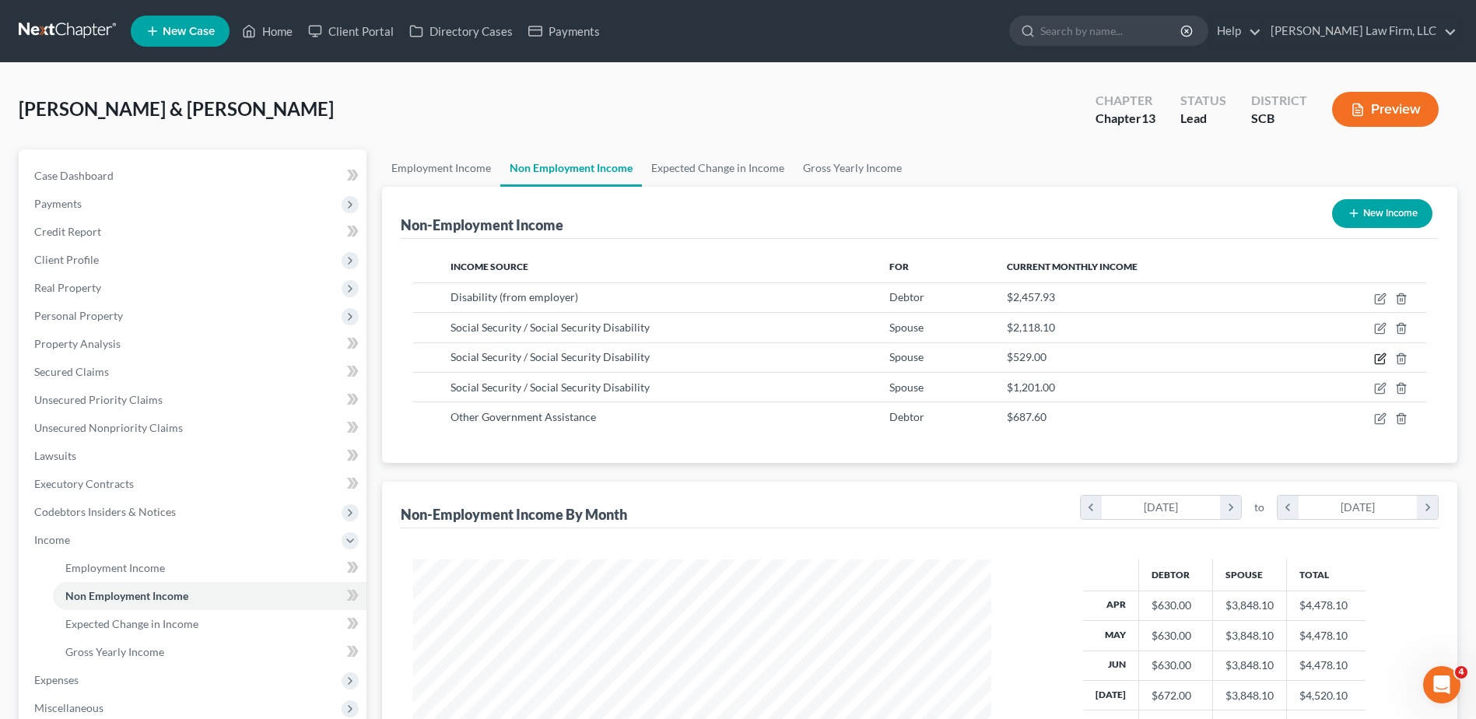
click at [1380, 354] on icon "button" at bounding box center [1378, 358] width 9 height 9
select select "4"
select select "0"
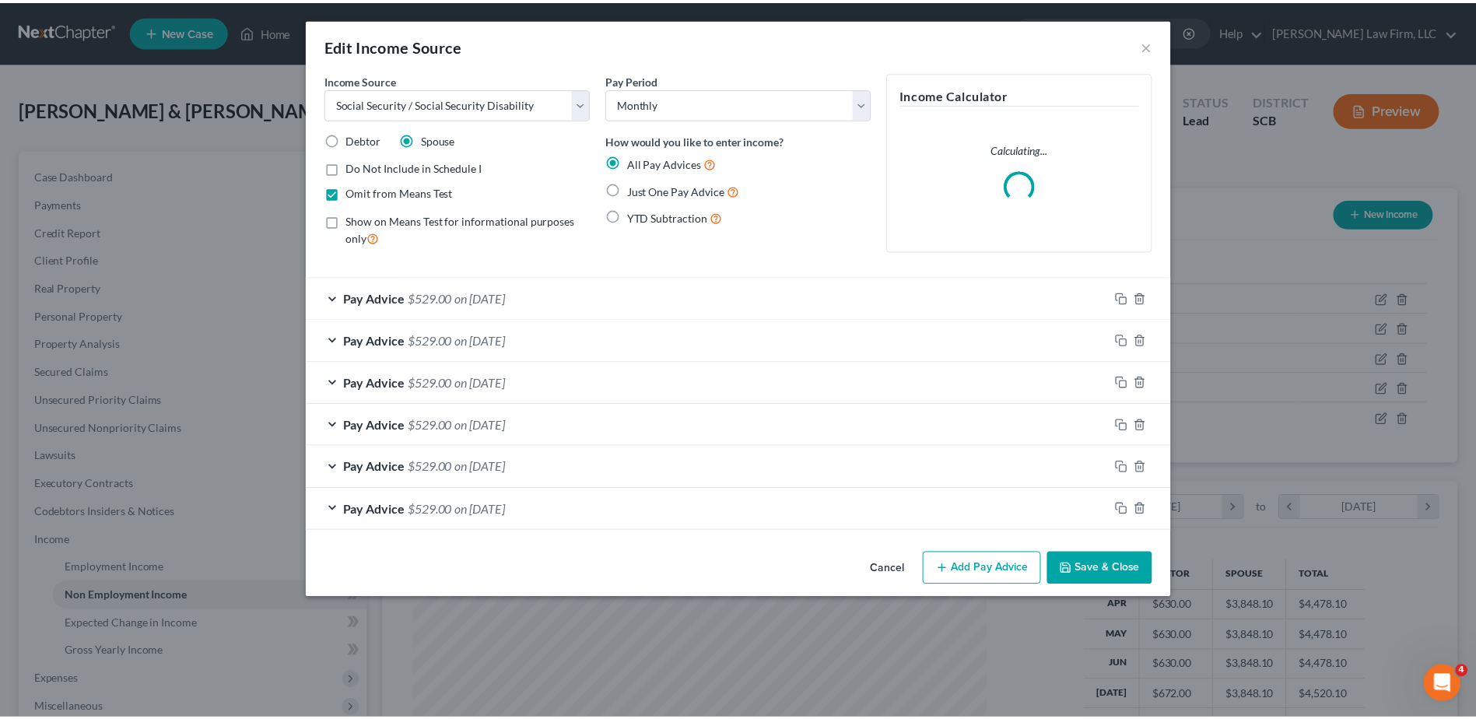
scroll to position [291, 615]
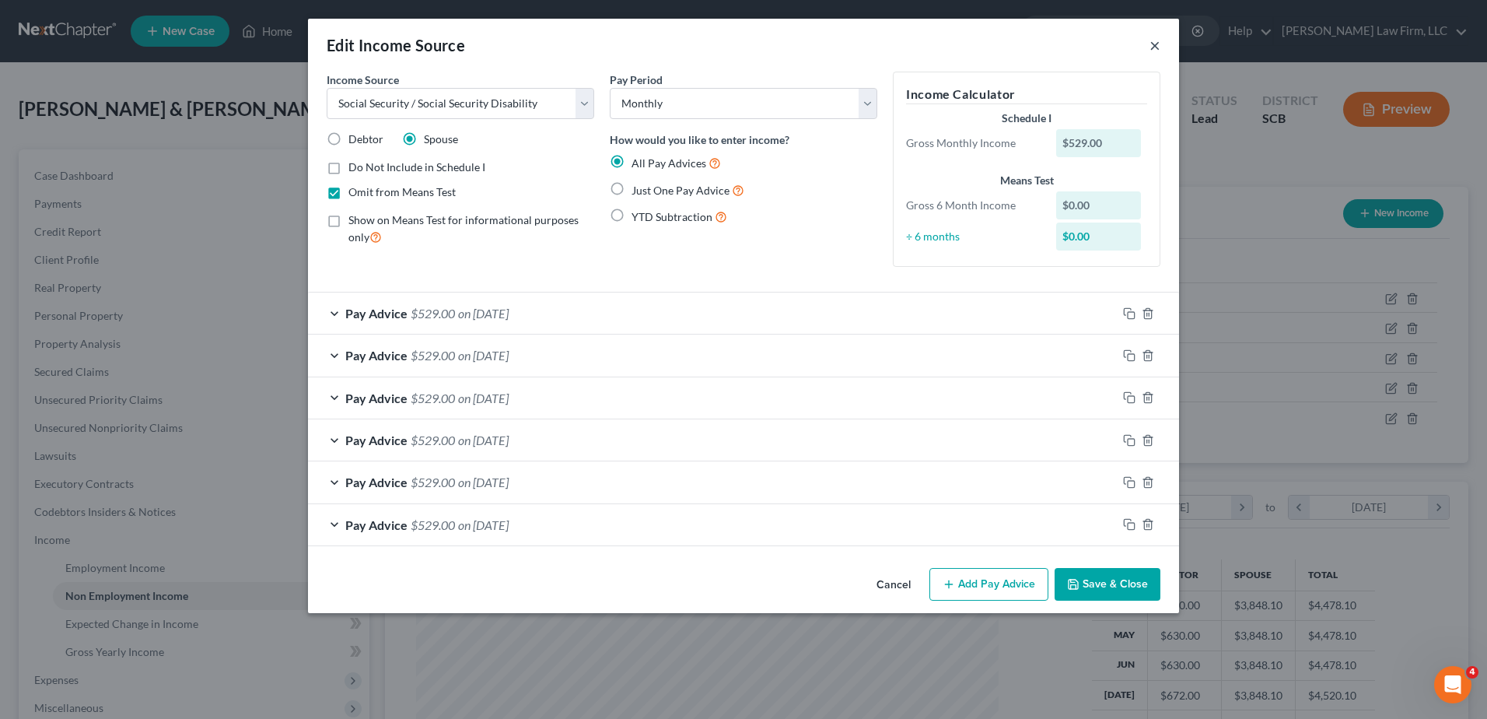
click at [1153, 48] on button "×" at bounding box center [1155, 45] width 11 height 19
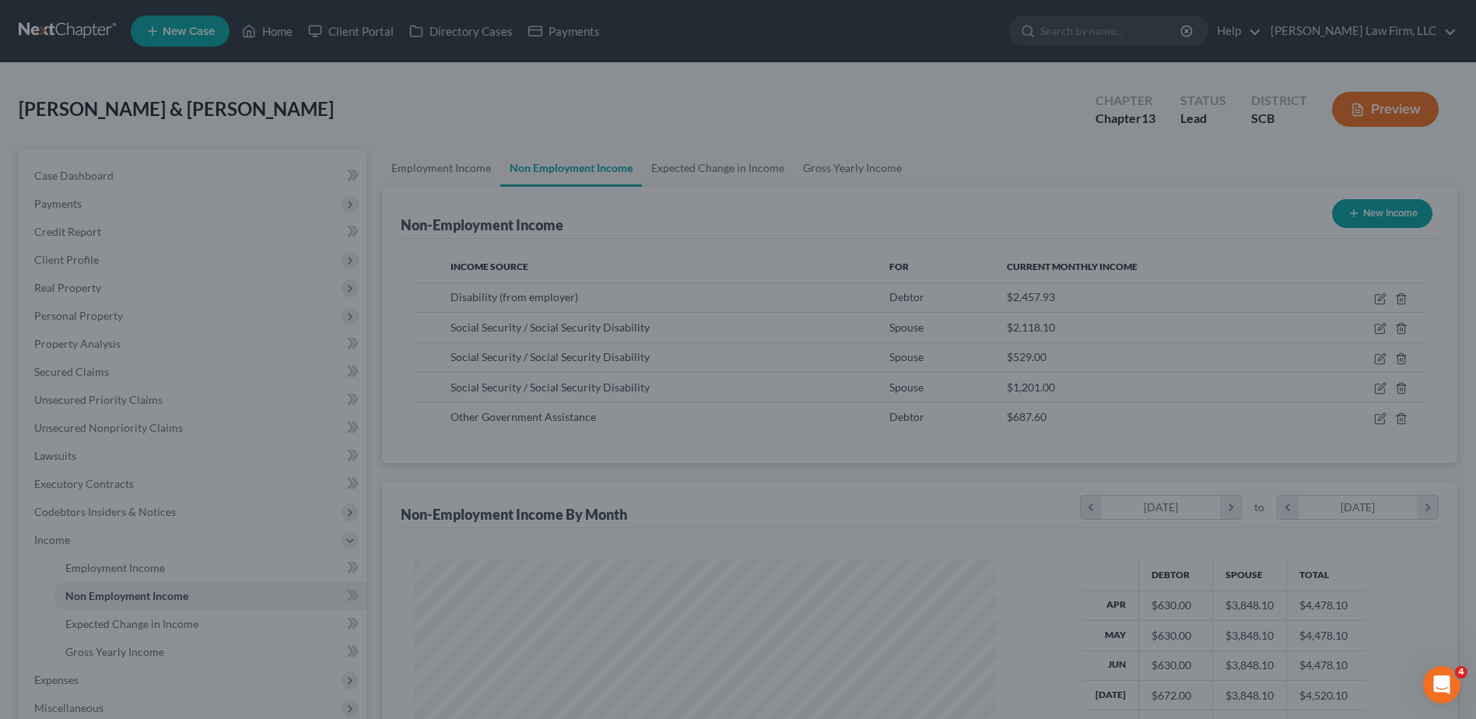
scroll to position [777560, 777240]
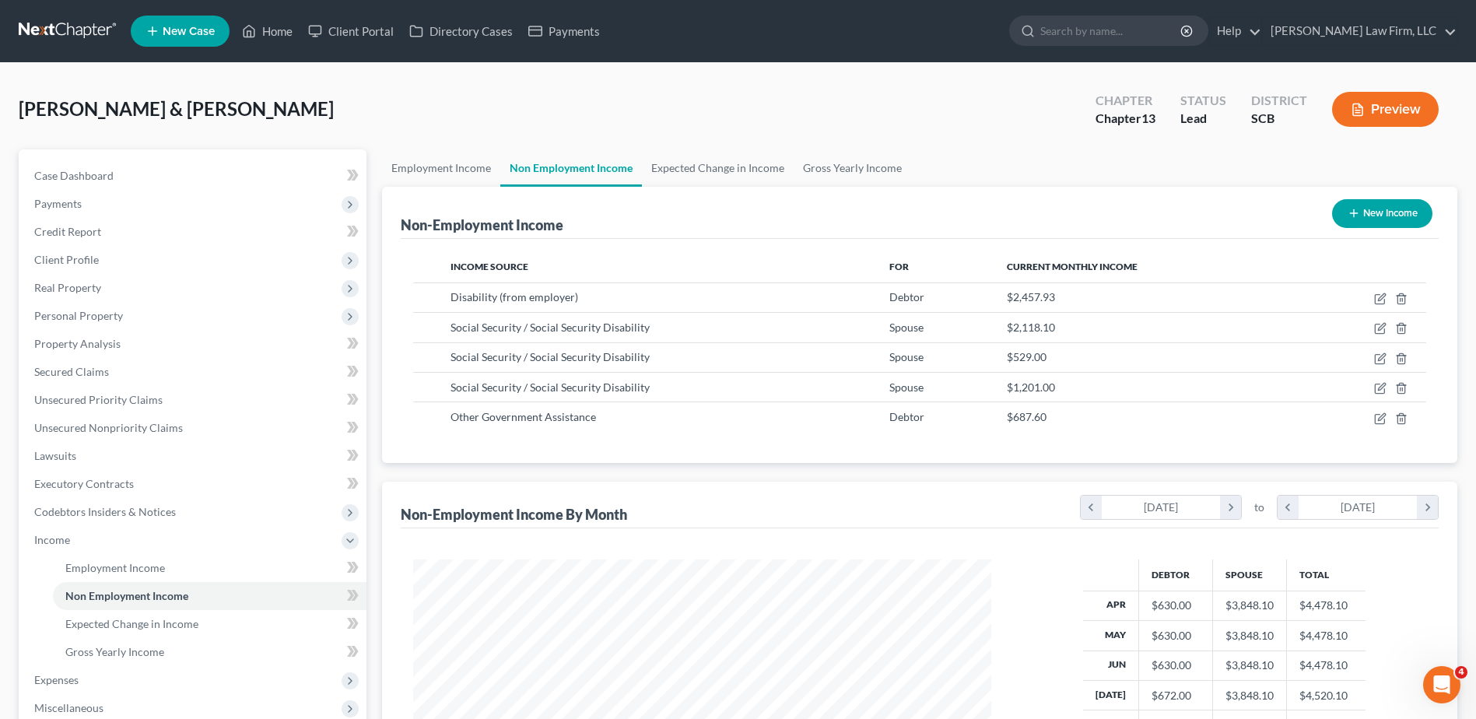
click at [129, 317] on span "Personal Property" at bounding box center [194, 316] width 345 height 28
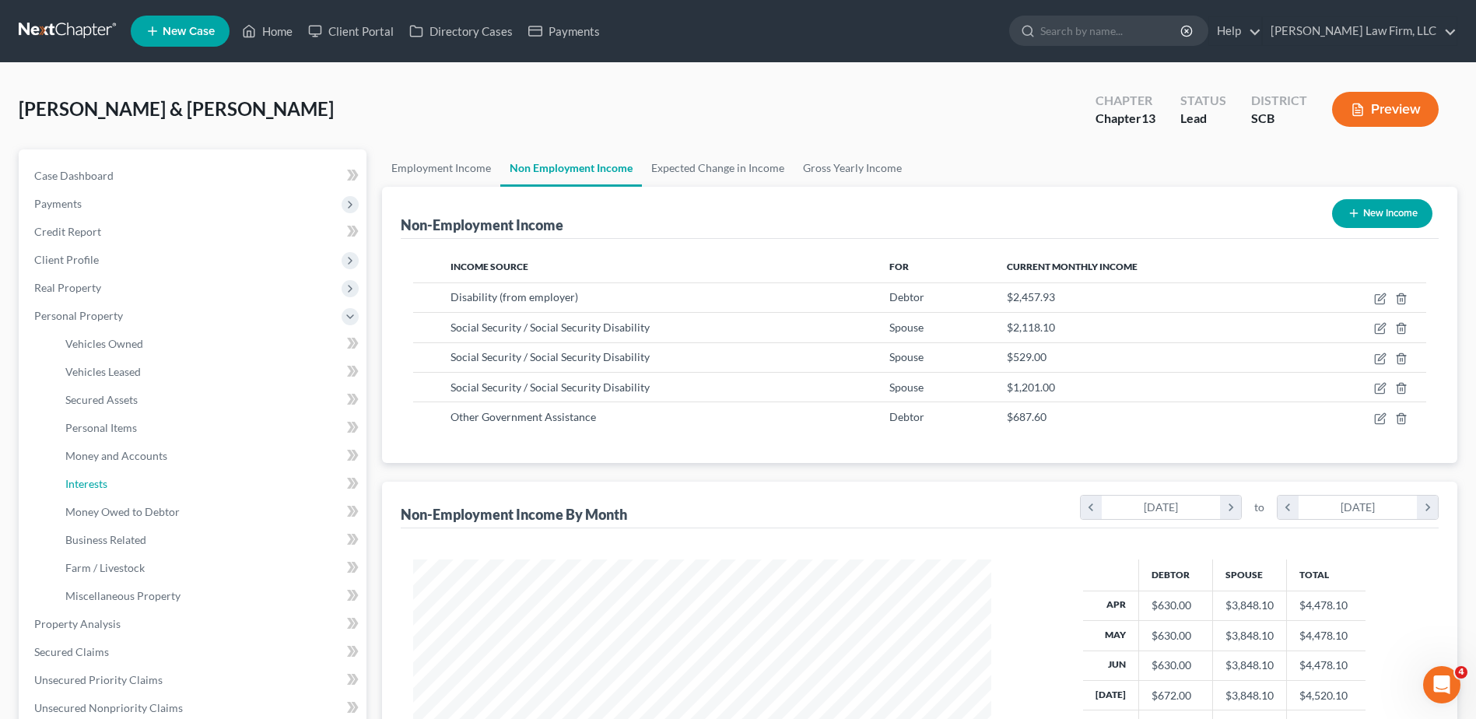
click at [114, 481] on link "Interests" at bounding box center [209, 484] width 313 height 28
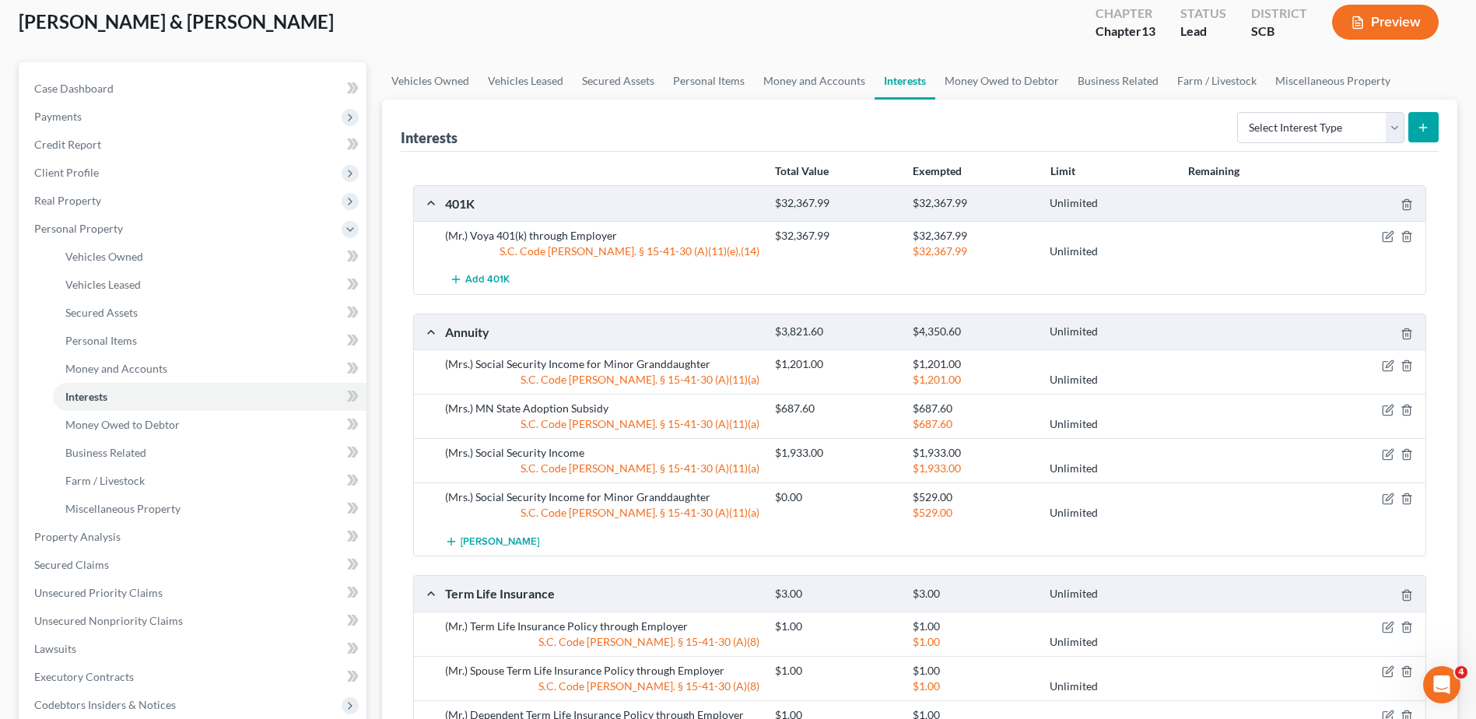
scroll to position [233, 0]
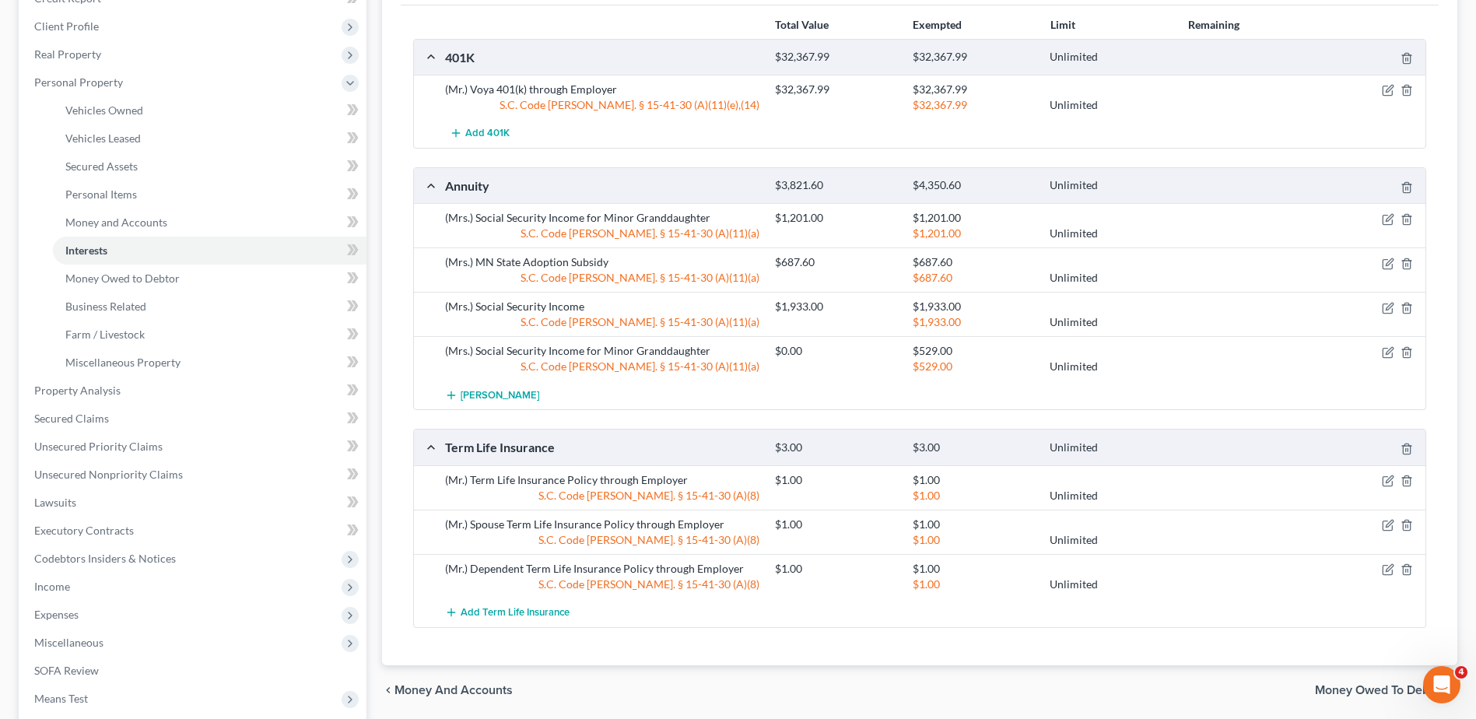
click at [91, 589] on span "Income" at bounding box center [194, 586] width 345 height 28
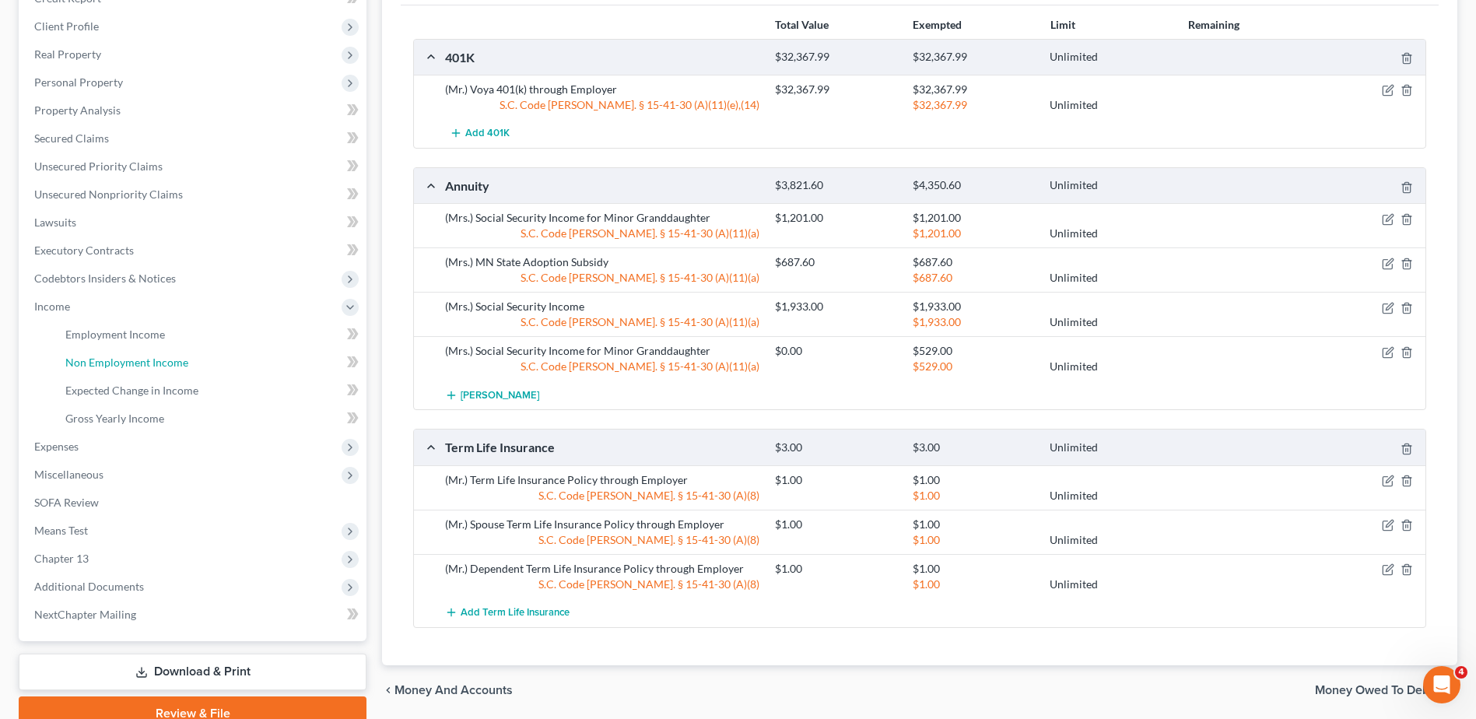
click at [130, 365] on span "Non Employment Income" at bounding box center [126, 361] width 123 height 13
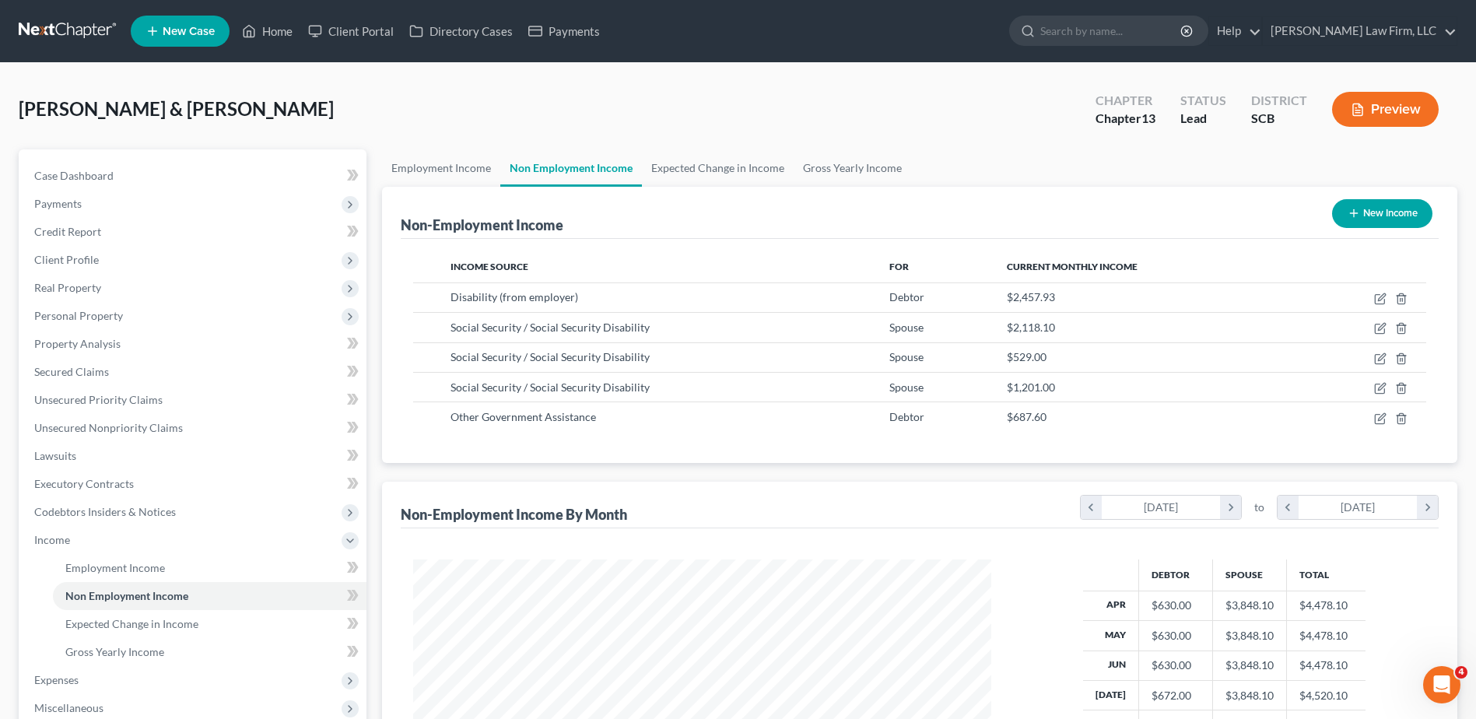
scroll to position [289, 608]
click at [117, 324] on span "Personal Property" at bounding box center [194, 316] width 345 height 28
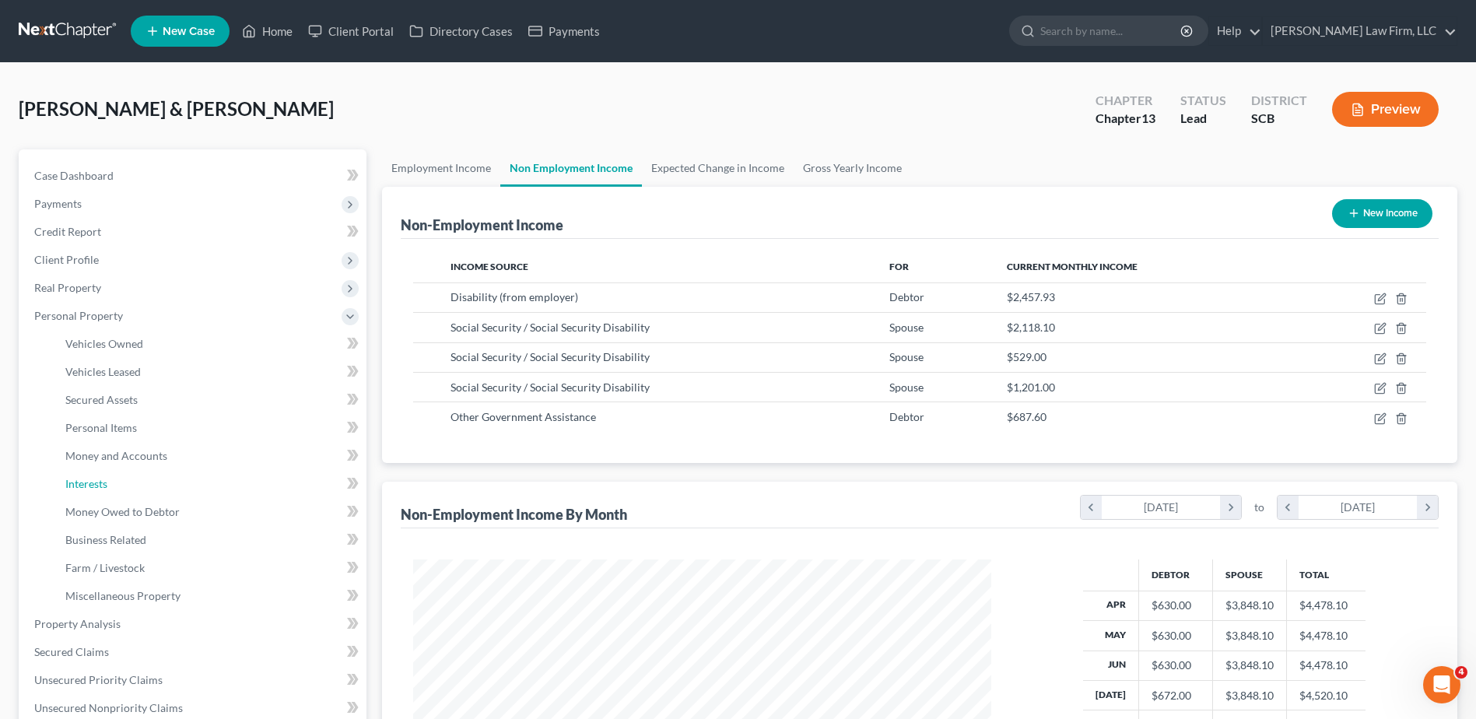
click at [112, 488] on link "Interests" at bounding box center [209, 484] width 313 height 28
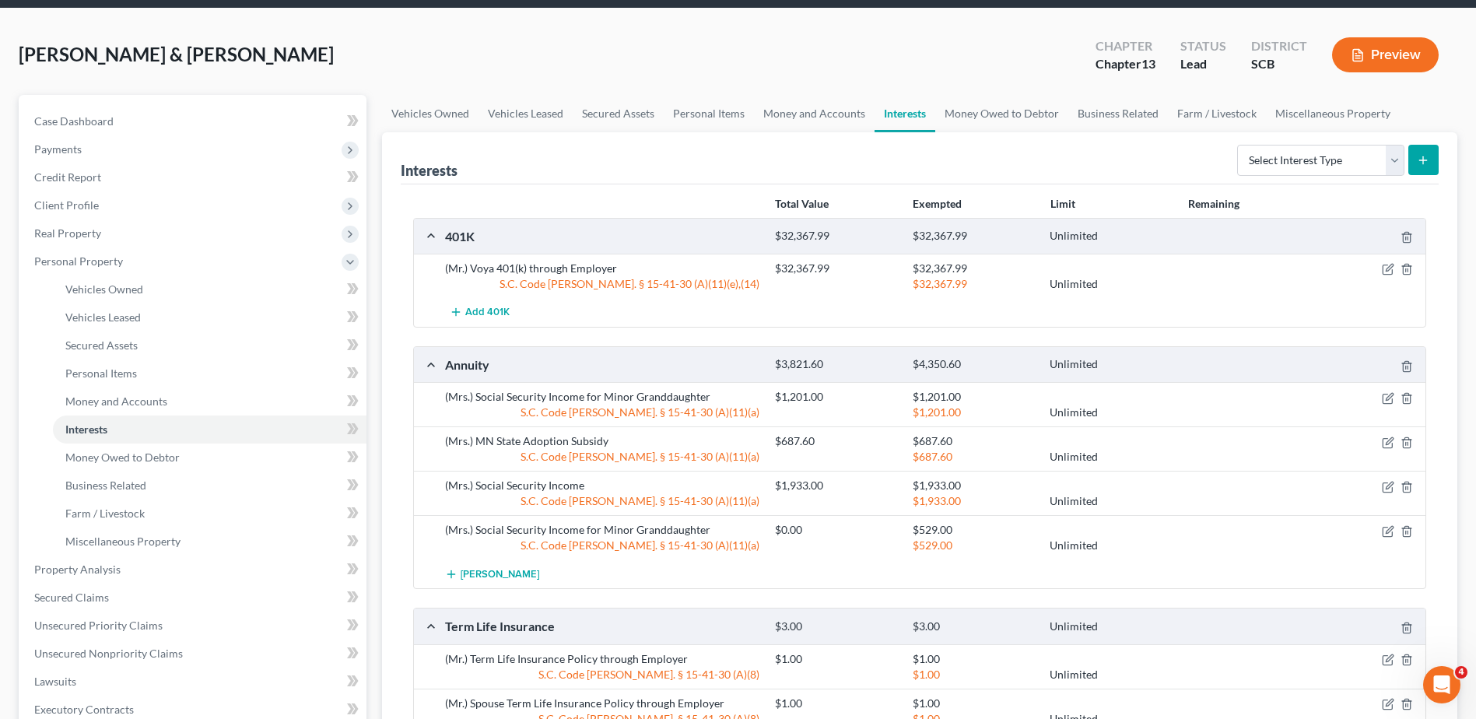
scroll to position [233, 0]
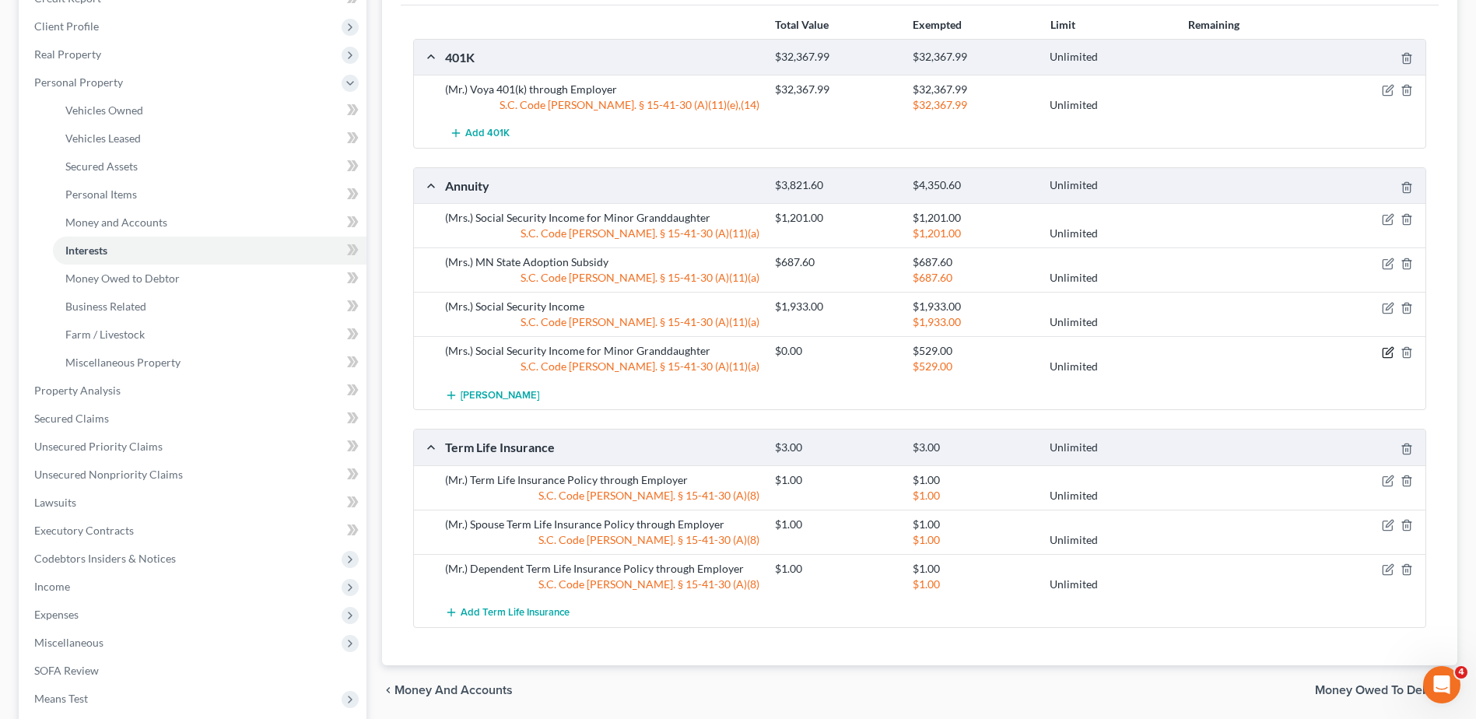
click at [1388, 354] on icon "button" at bounding box center [1388, 350] width 7 height 7
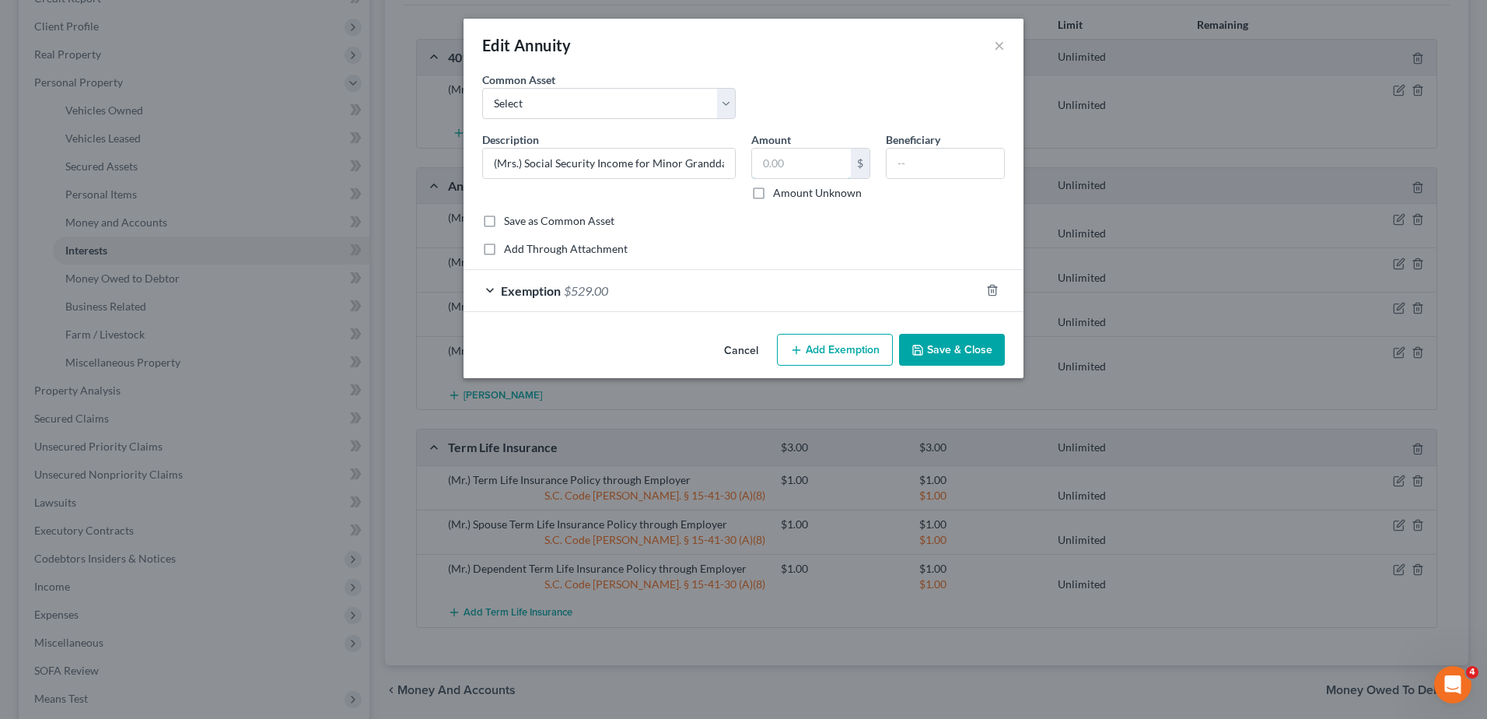
click at [777, 163] on input "text" at bounding box center [801, 164] width 99 height 30
type input "529.00"
click at [727, 305] on div "Exemption $529.00" at bounding box center [722, 290] width 516 height 41
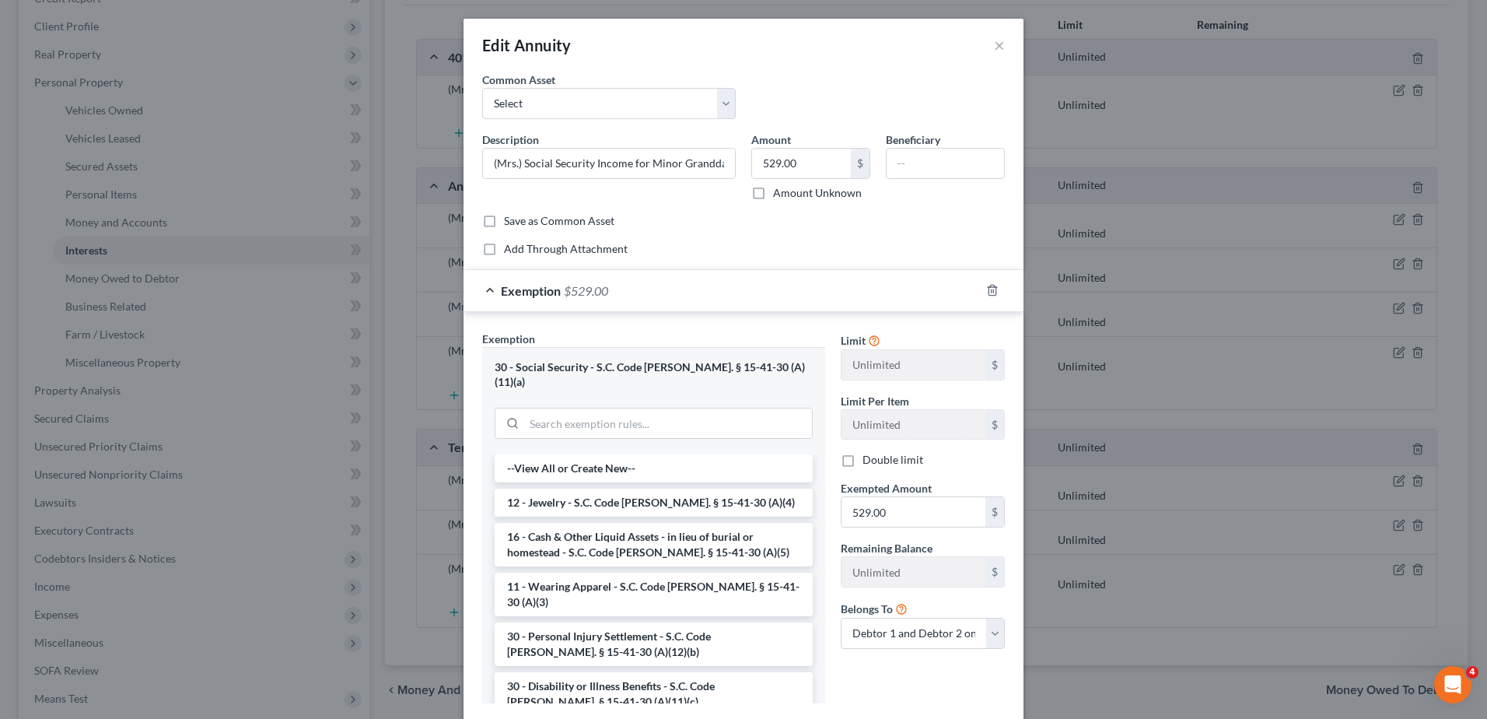
click at [819, 285] on div "Exemption $529.00" at bounding box center [722, 290] width 516 height 41
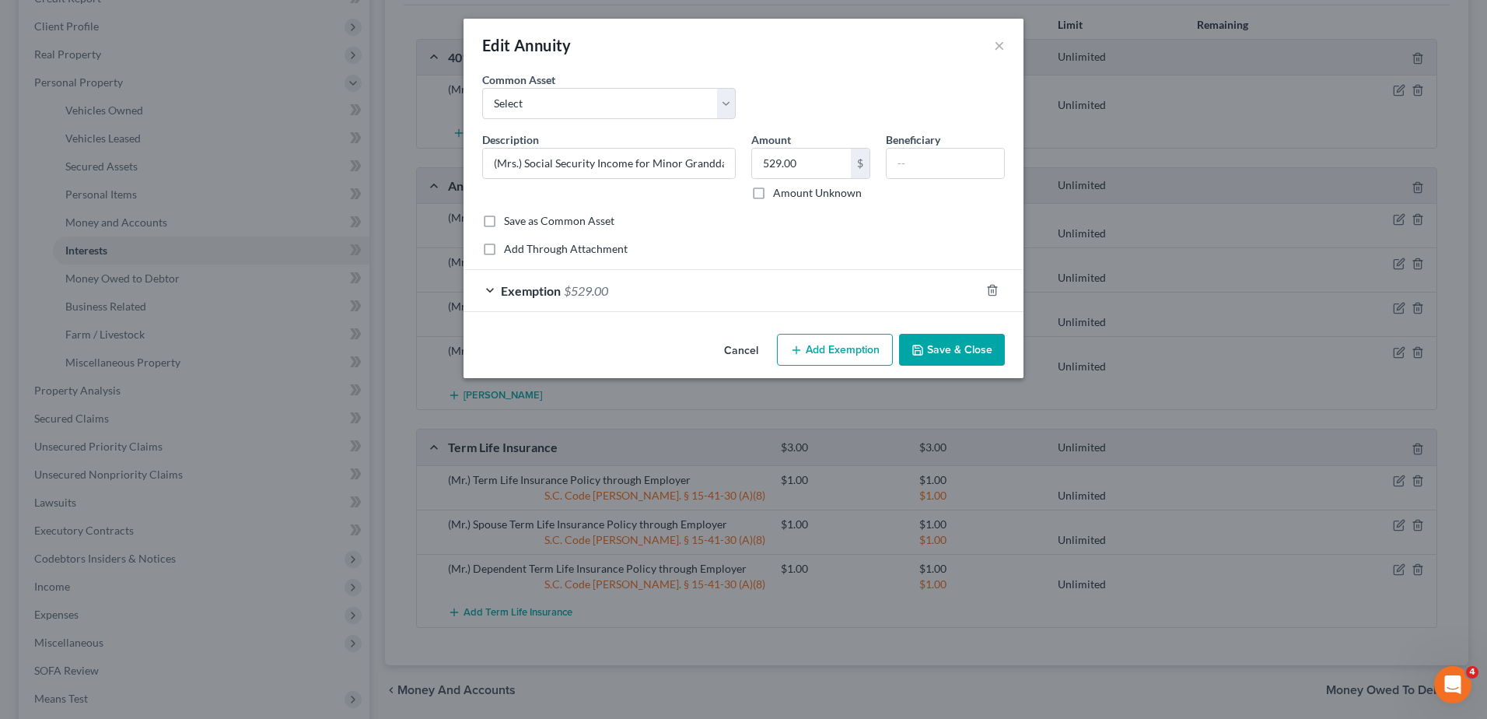
click at [932, 348] on button "Save & Close" at bounding box center [952, 350] width 106 height 33
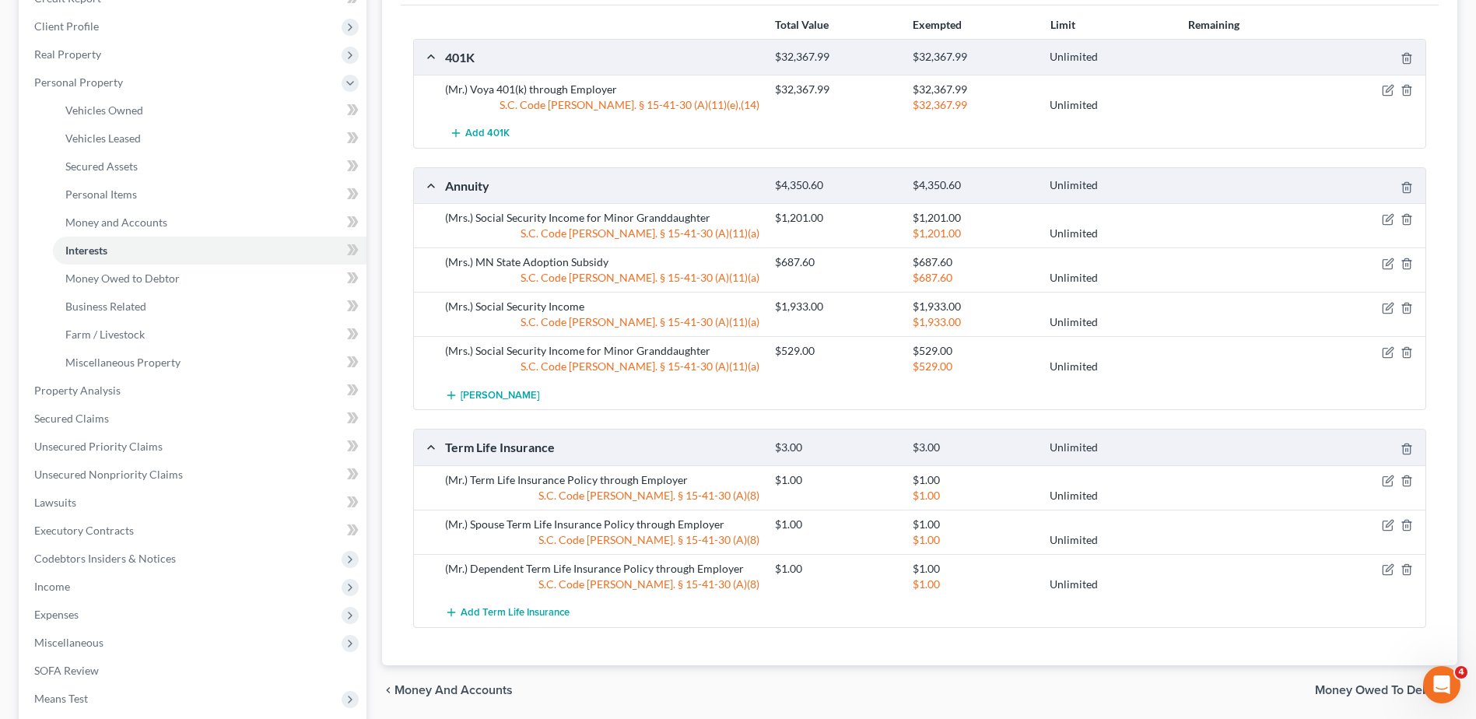
scroll to position [0, 0]
